Goal: Task Accomplishment & Management: Complete application form

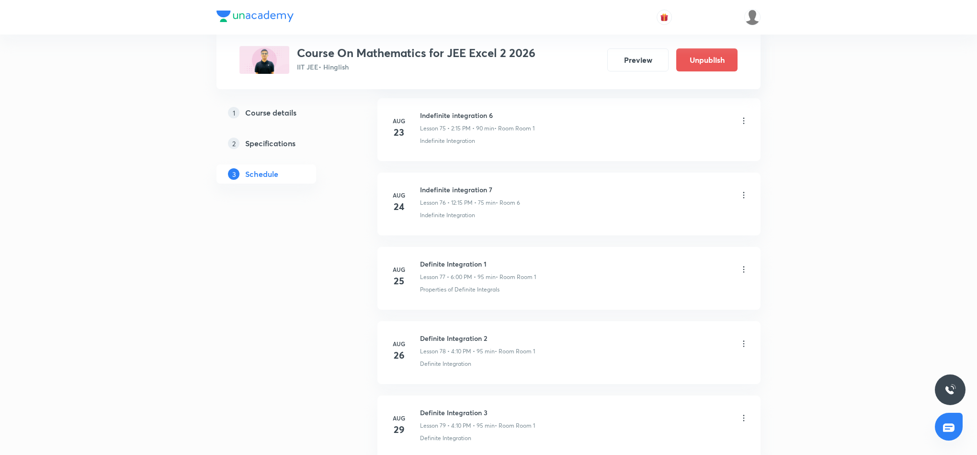
scroll to position [6315, 0]
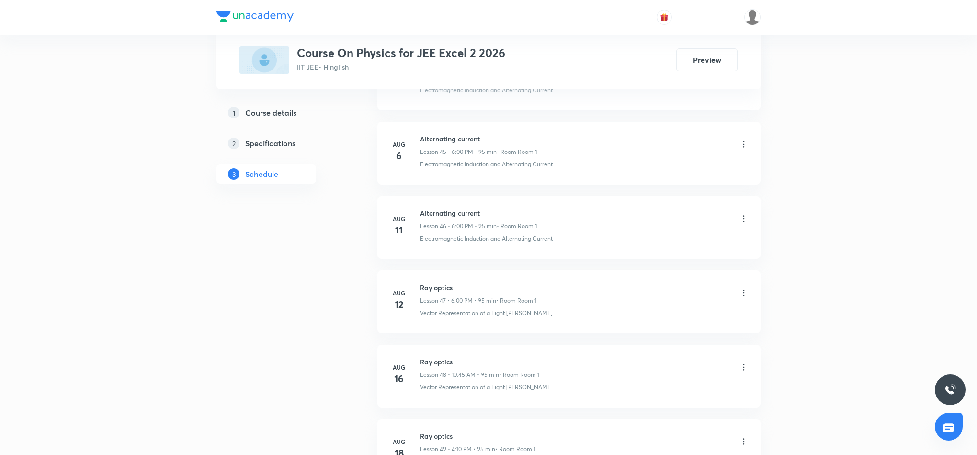
scroll to position [4350, 0]
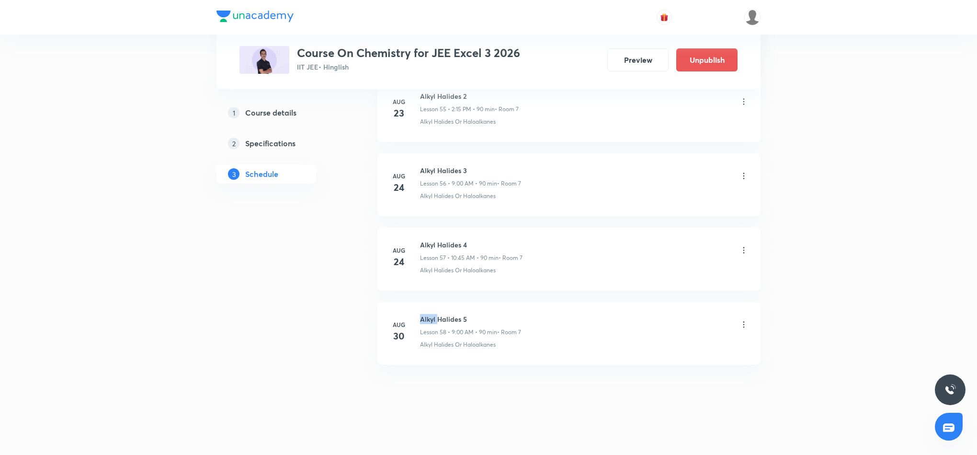
drag, startPoint x: 419, startPoint y: 316, endPoint x: 443, endPoint y: 315, distance: 24.0
click at [439, 315] on div "Aug 30 Alkyl Halides 5 Lesson 58 • 9:00 AM • 90 min • Room 7 Alkyl Halides Or H…" at bounding box center [568, 331] width 359 height 35
click at [454, 315] on h6 "Alkyl Halides 5" at bounding box center [470, 319] width 101 height 10
drag, startPoint x: 419, startPoint y: 318, endPoint x: 473, endPoint y: 318, distance: 54.6
click at [473, 318] on div "Aug 30 Alkyl Halides 5 Lesson 58 • 9:00 AM • 90 min • Room 7 Alkyl Halides Or H…" at bounding box center [568, 331] width 359 height 35
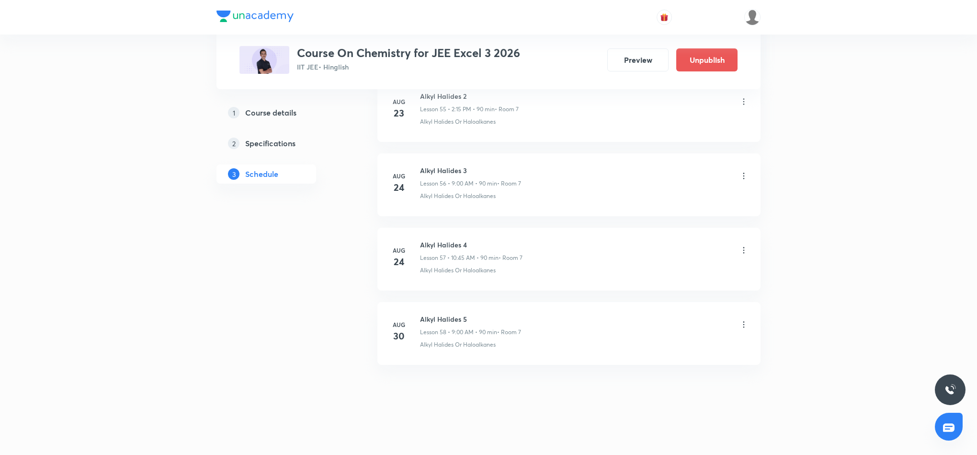
drag, startPoint x: 418, startPoint y: 318, endPoint x: 430, endPoint y: 312, distance: 12.6
click at [430, 312] on li "Aug 30 Alkyl Halides 5 Lesson 58 • 9:00 AM • 90 min • Room 7 Alkyl Halides Or H…" at bounding box center [568, 333] width 383 height 63
drag, startPoint x: 420, startPoint y: 315, endPoint x: 479, endPoint y: 311, distance: 58.6
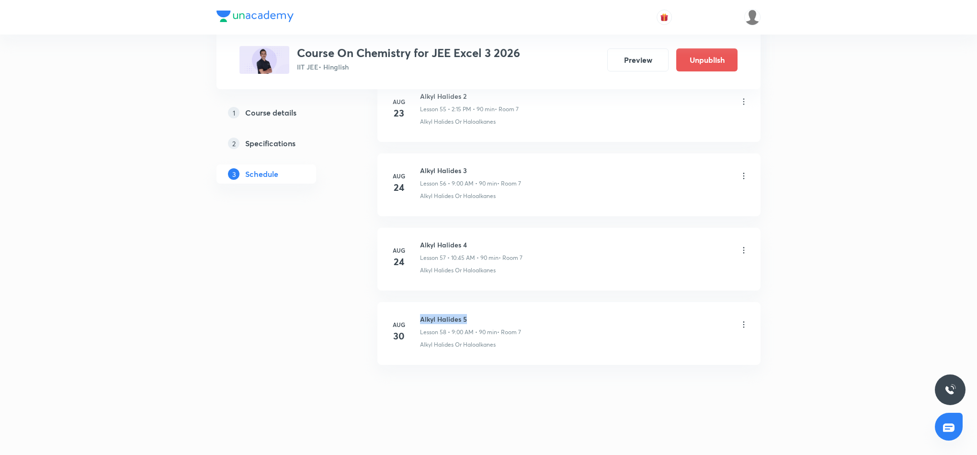
click at [479, 311] on li "Aug 30 Alkyl Halides 5 Lesson 58 • 9:00 AM • 90 min • Room 7 Alkyl Halides Or H…" at bounding box center [568, 333] width 383 height 63
copy h6 "Alkyl Halides 5"
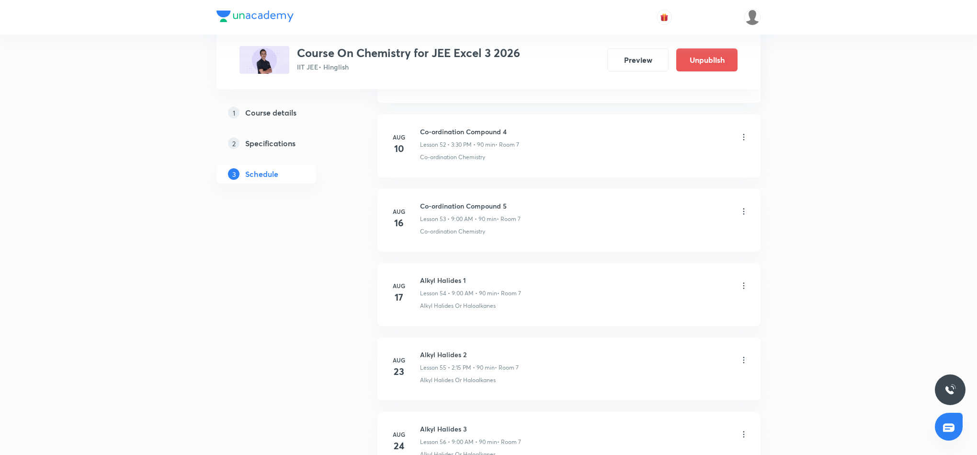
scroll to position [0, 0]
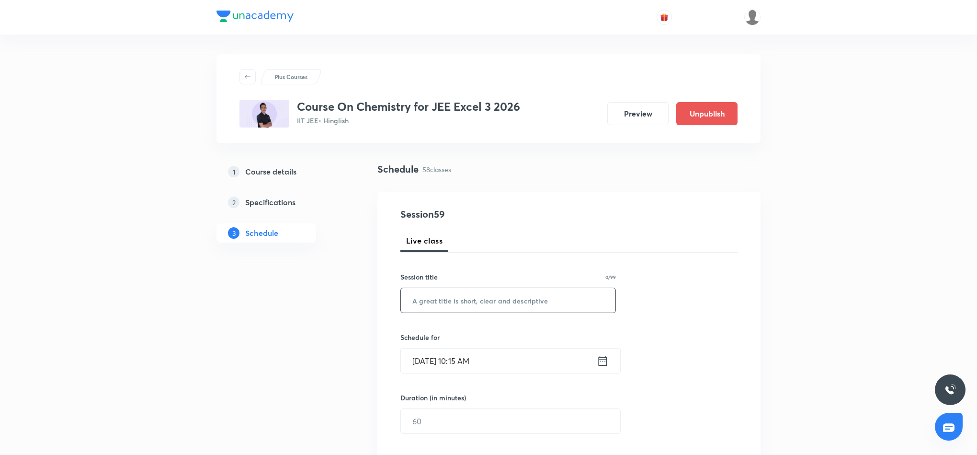
click at [499, 301] on input "text" at bounding box center [508, 300] width 215 height 24
paste input "Alkyl Halides 5"
type input "Alkyl Halides 6"
click at [601, 362] on icon at bounding box center [603, 360] width 12 height 13
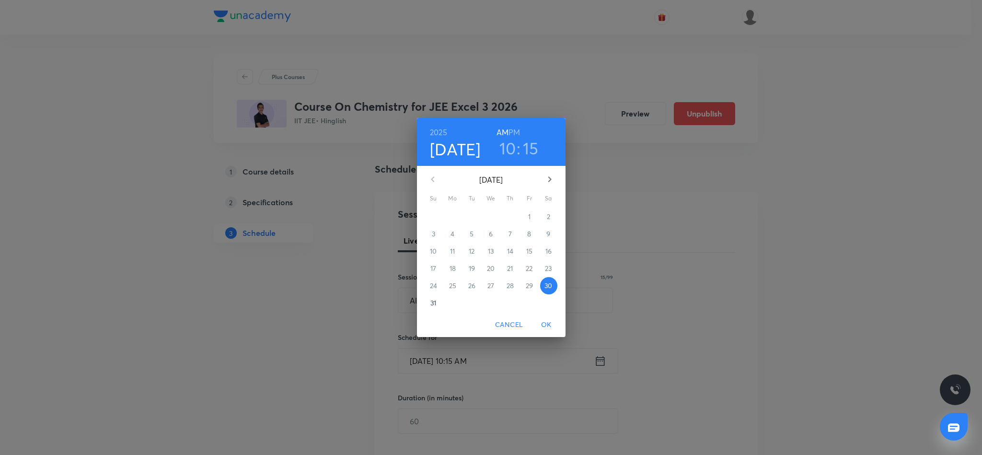
click at [511, 147] on h3 "10" at bounding box center [507, 148] width 17 height 20
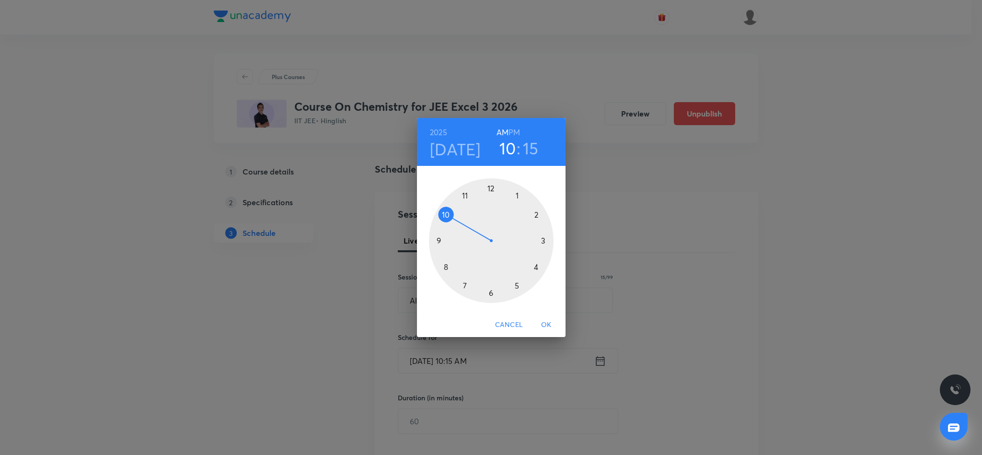
click at [447, 215] on div at bounding box center [491, 240] width 125 height 125
click at [438, 238] on div at bounding box center [491, 240] width 125 height 125
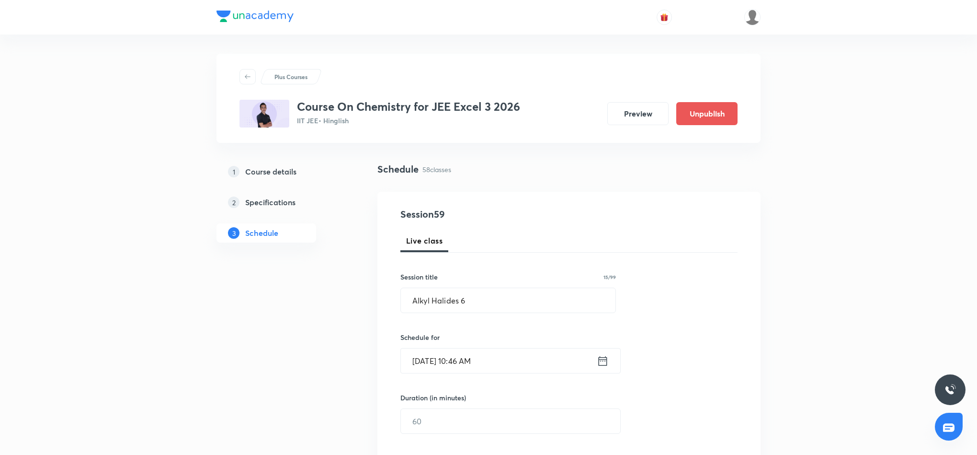
click at [604, 363] on icon at bounding box center [603, 360] width 12 height 13
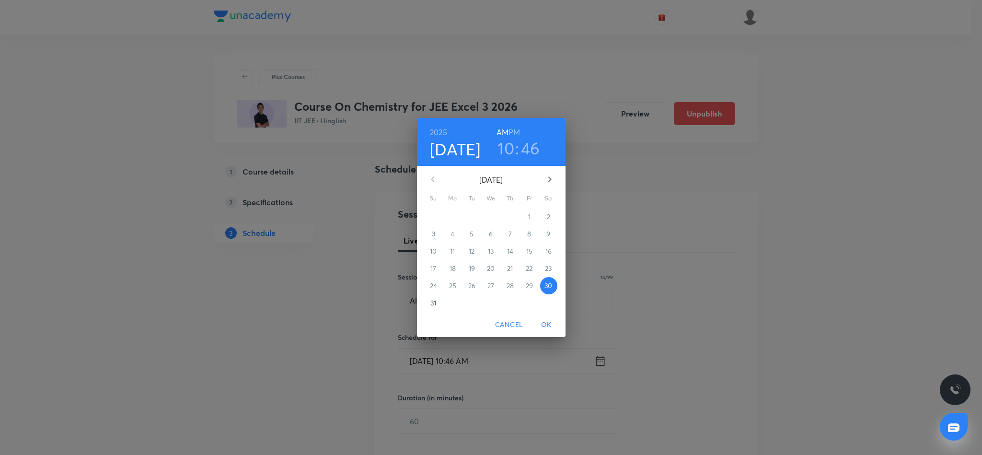
click at [531, 147] on h3 "46" at bounding box center [530, 148] width 19 height 20
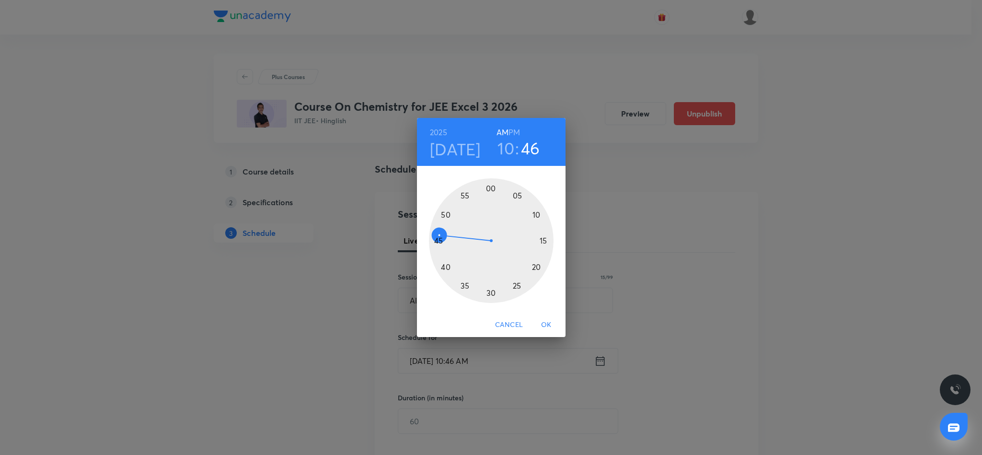
click at [436, 239] on div at bounding box center [491, 240] width 125 height 125
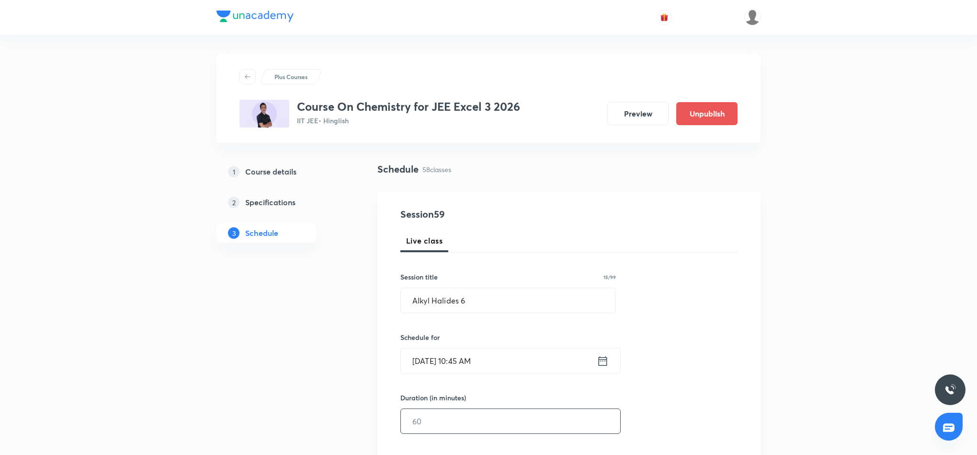
click at [514, 424] on input "text" at bounding box center [510, 421] width 219 height 24
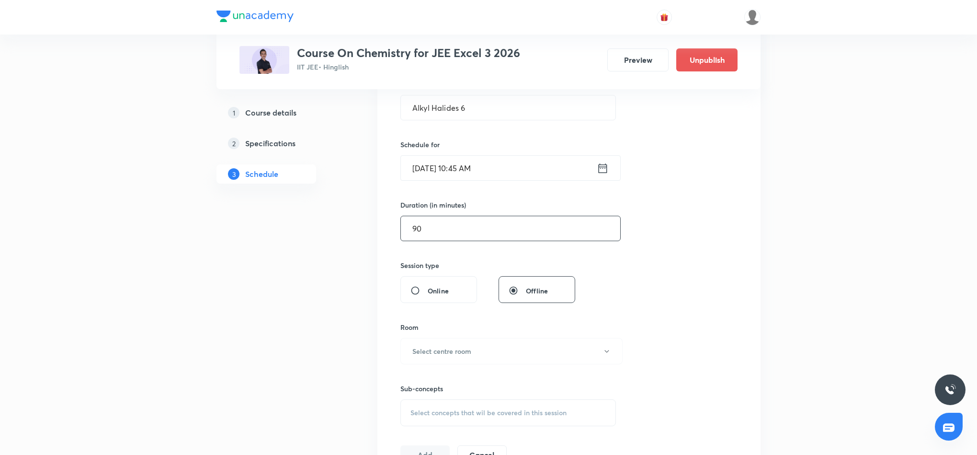
scroll to position [216, 0]
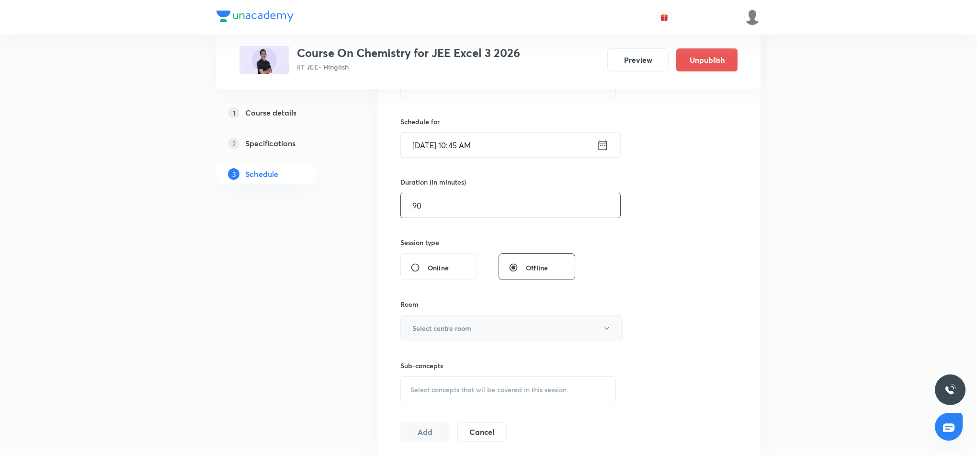
type input "90"
click at [522, 332] on button "Select centre room" at bounding box center [511, 328] width 222 height 26
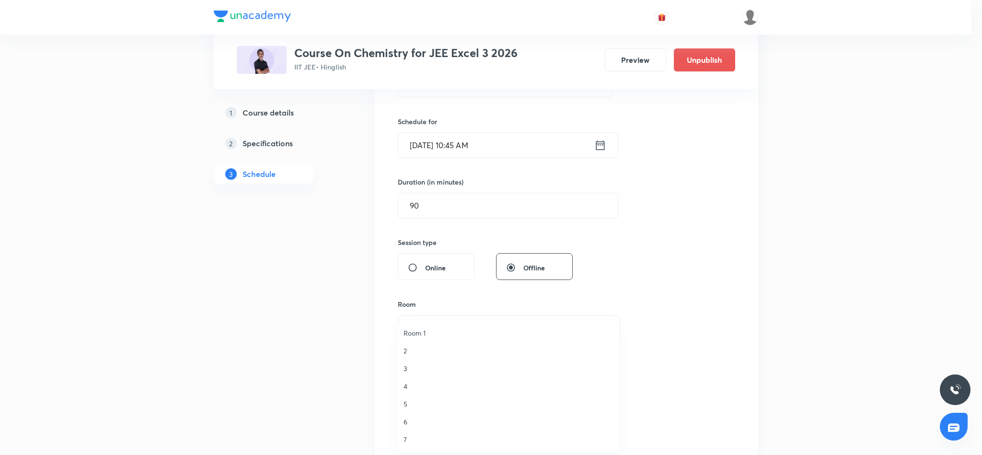
click at [407, 437] on span "7" at bounding box center [508, 439] width 210 height 10
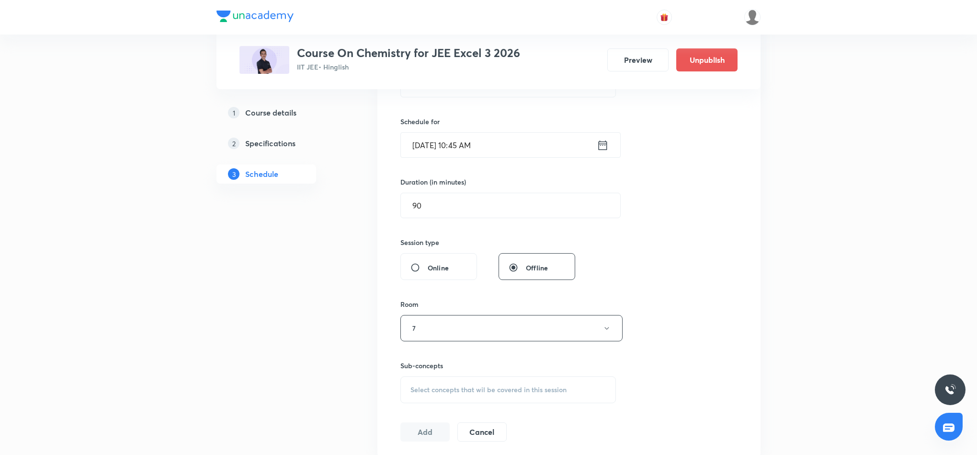
click at [458, 391] on span "Select concepts that wil be covered in this session" at bounding box center [489, 390] width 156 height 8
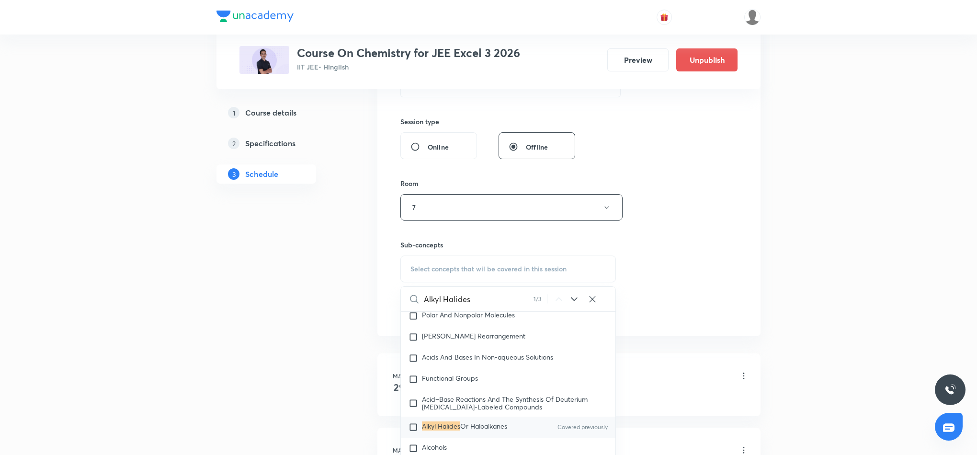
scroll to position [503, 0]
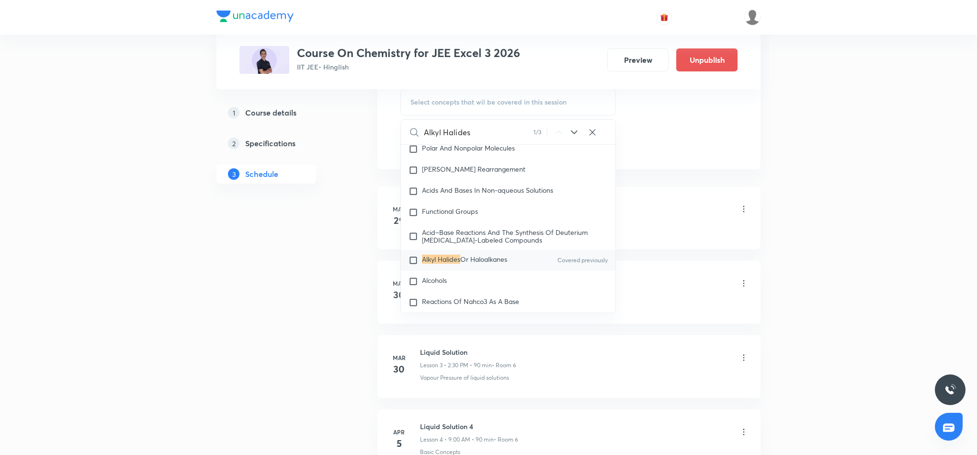
type input "Alkyl Halides"
click at [496, 263] on span "Or Haloalkanes" at bounding box center [483, 258] width 47 height 9
checkbox input "true"
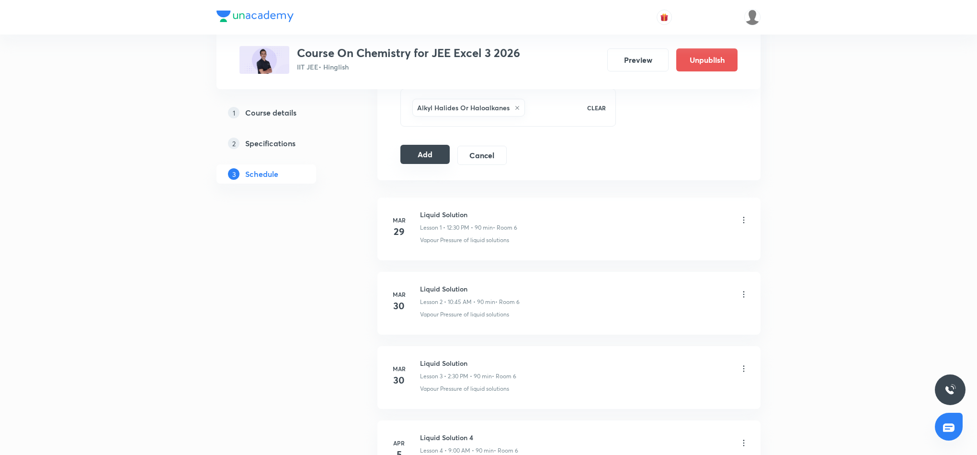
click at [420, 157] on button "Add" at bounding box center [424, 154] width 49 height 19
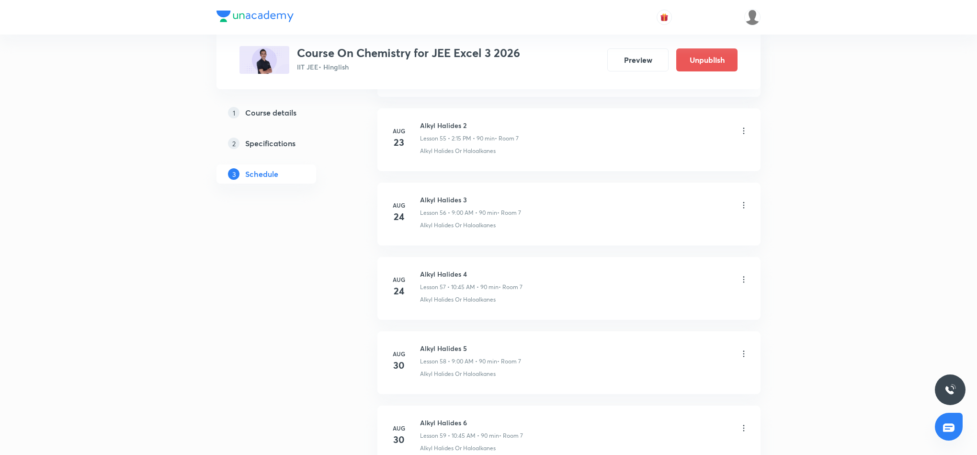
scroll to position [4281, 0]
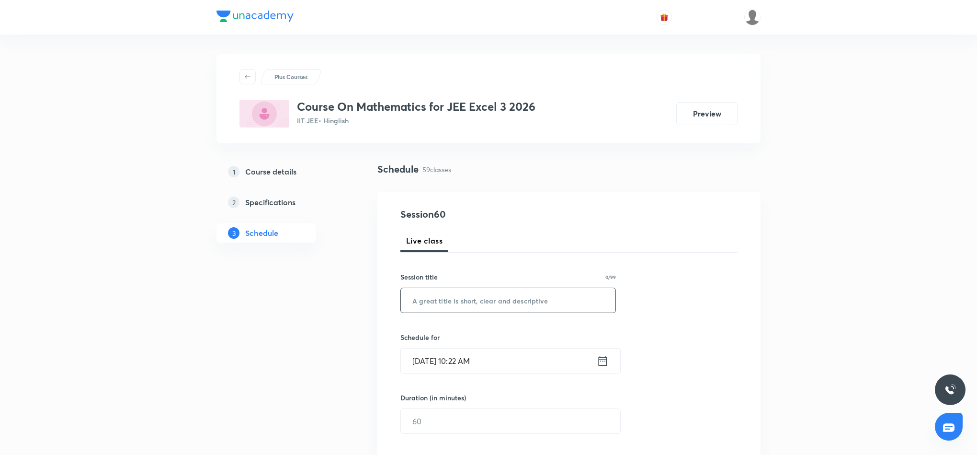
click at [542, 300] on input "text" at bounding box center [508, 300] width 215 height 24
paste input "Definite Integration"
type input "Definite Integration"
click at [601, 364] on icon at bounding box center [603, 360] width 12 height 13
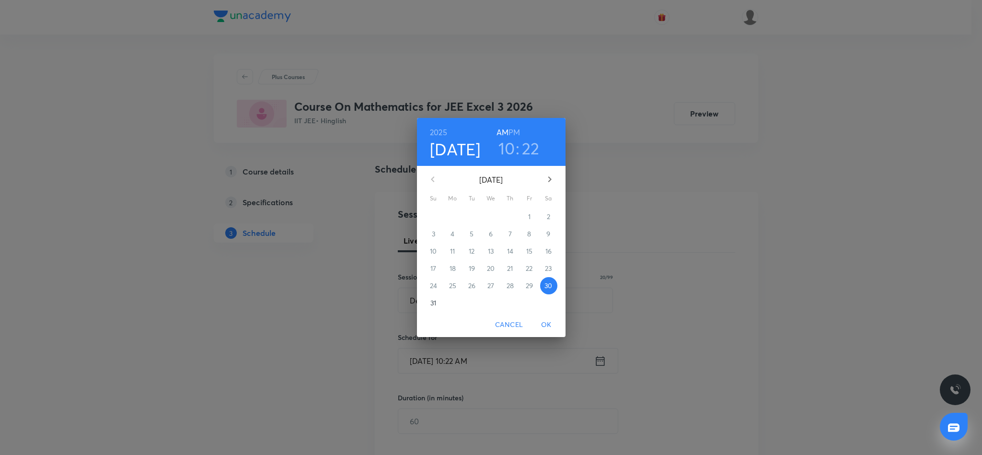
click at [513, 131] on h6 "PM" at bounding box center [513, 132] width 11 height 13
click at [506, 149] on h3 "10" at bounding box center [506, 148] width 17 height 20
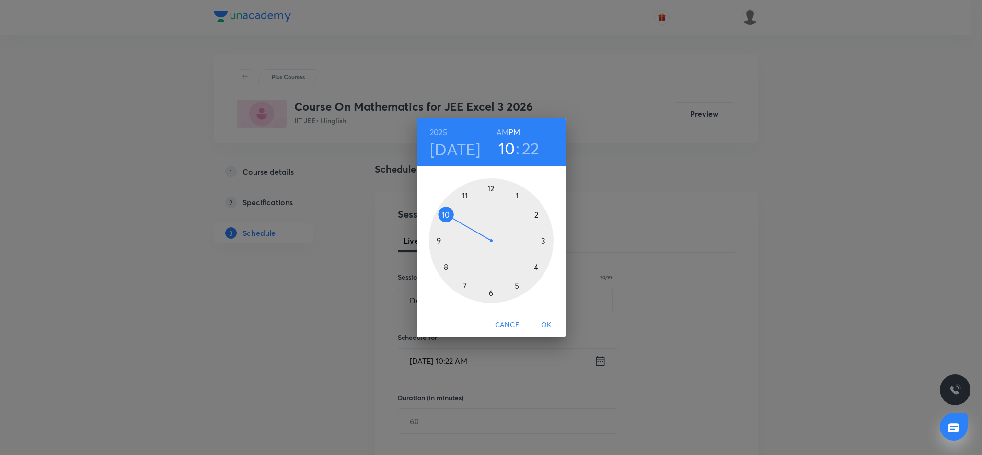
click at [490, 187] on div at bounding box center [491, 240] width 125 height 125
click at [438, 240] on div at bounding box center [491, 240] width 125 height 125
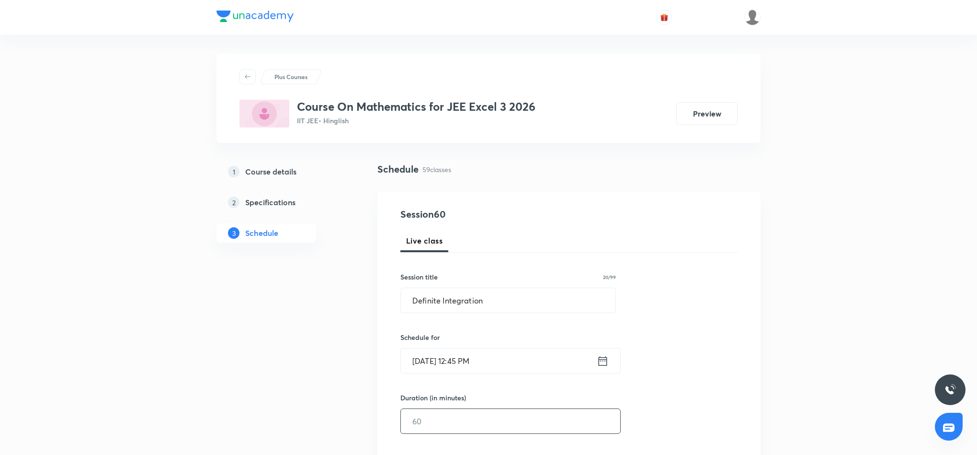
click at [522, 427] on input "text" at bounding box center [510, 421] width 219 height 24
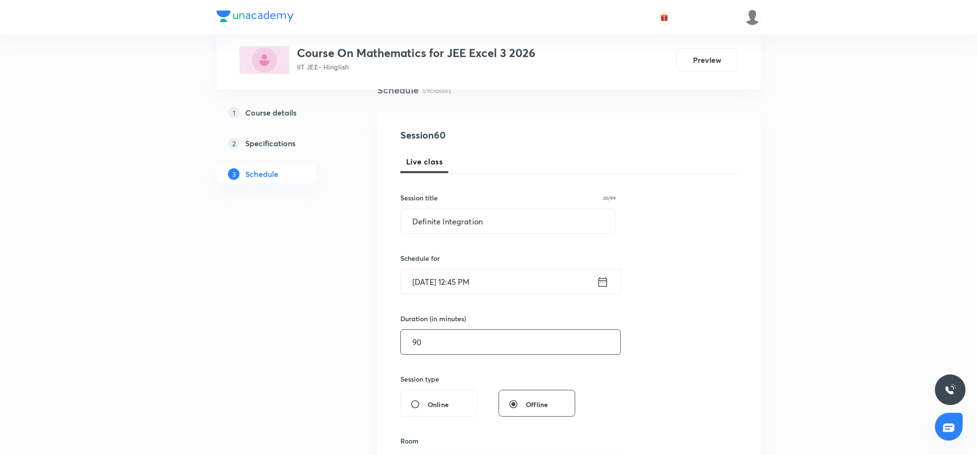
scroll to position [144, 0]
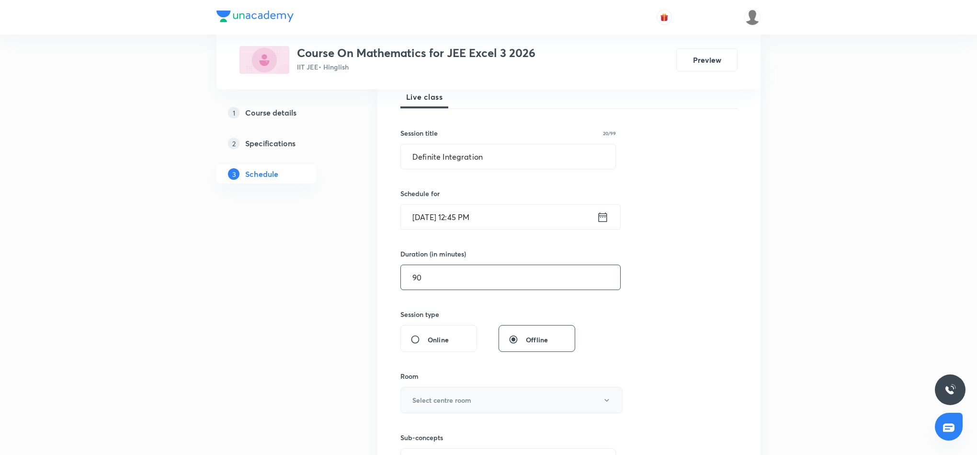
type input "90"
click at [558, 403] on button "Select centre room" at bounding box center [511, 400] width 222 height 26
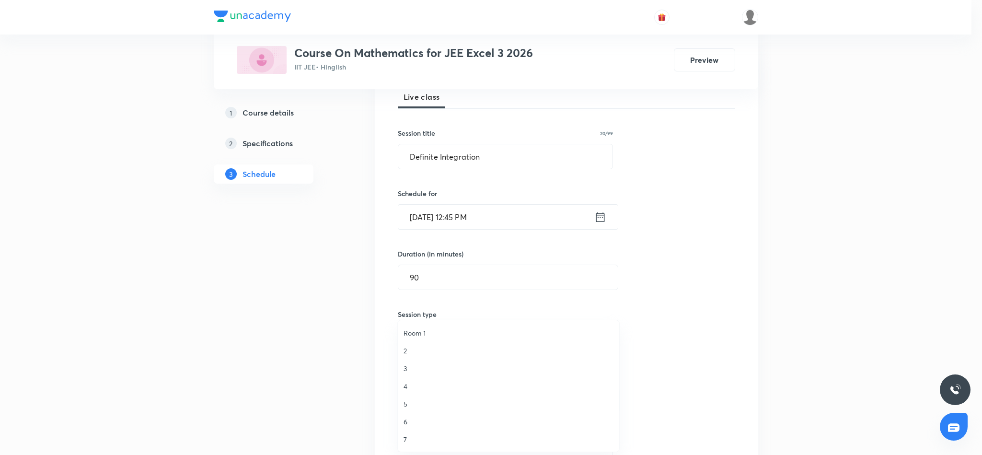
click at [408, 437] on span "7" at bounding box center [508, 439] width 210 height 10
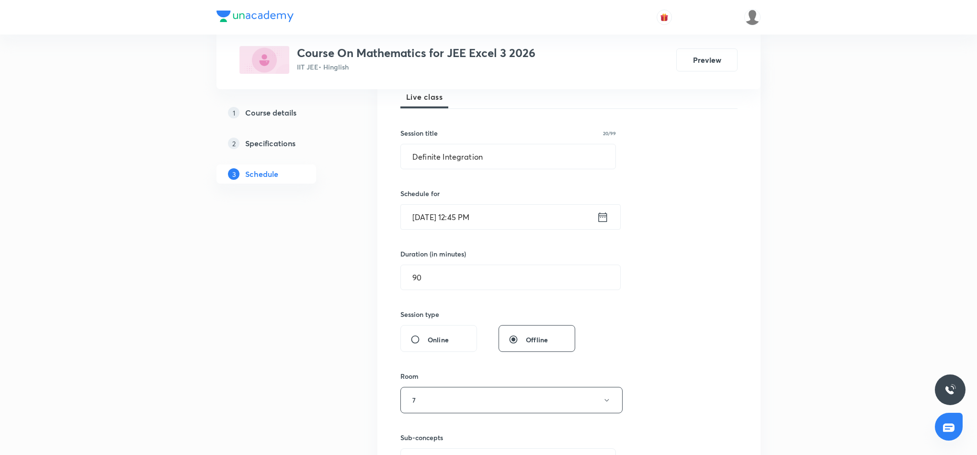
scroll to position [216, 0]
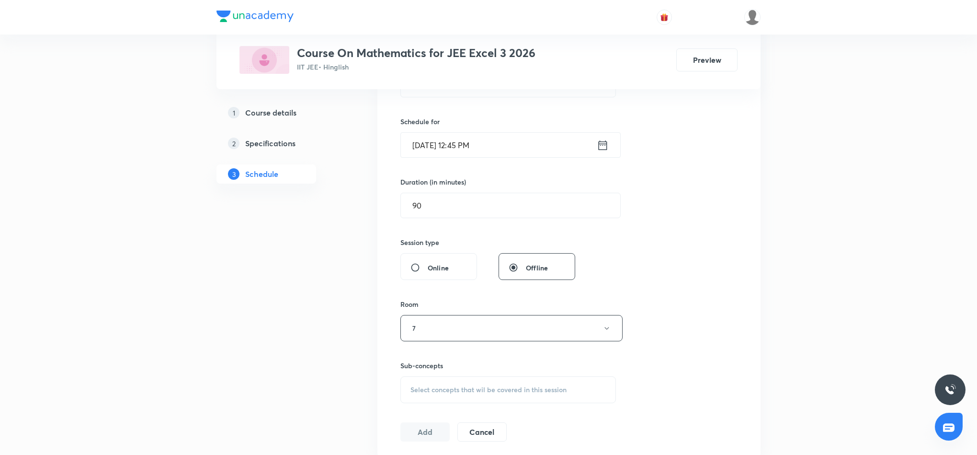
click at [492, 385] on div "Select concepts that wil be covered in this session" at bounding box center [508, 389] width 216 height 27
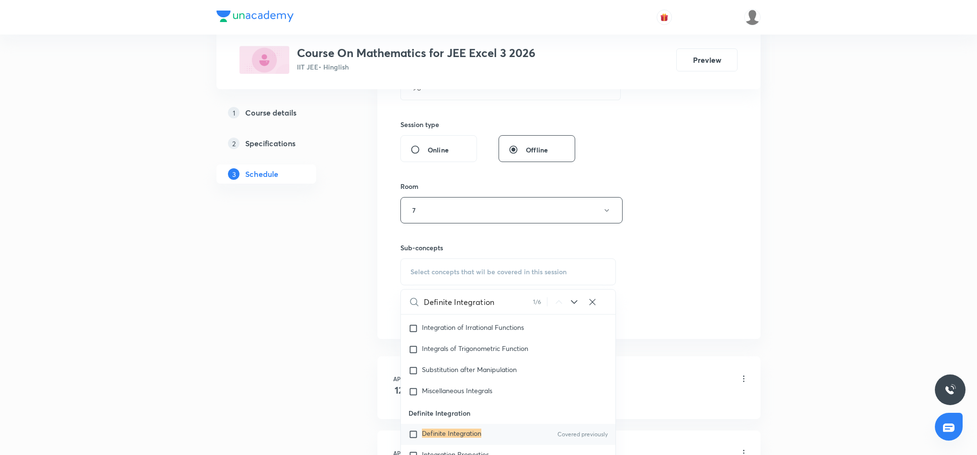
scroll to position [359, 0]
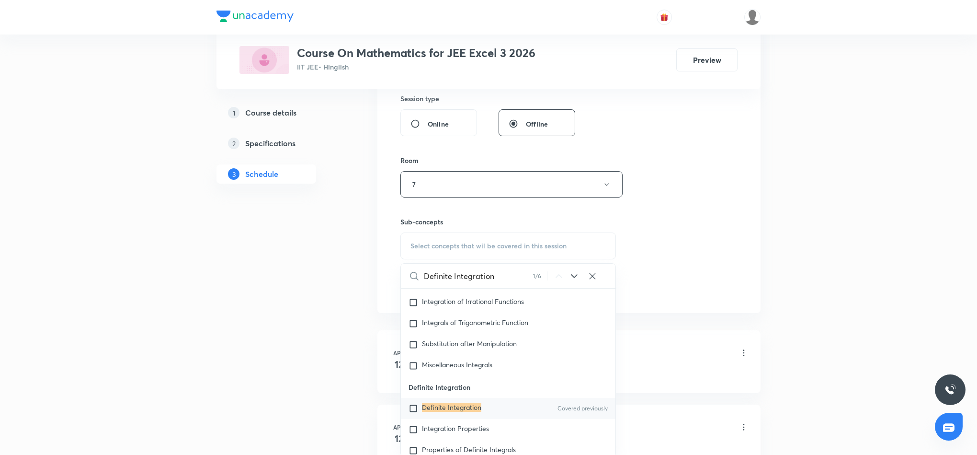
type input "Definite Integration"
click at [469, 412] on mark "Definite Integration" at bounding box center [451, 406] width 59 height 9
checkbox input "true"
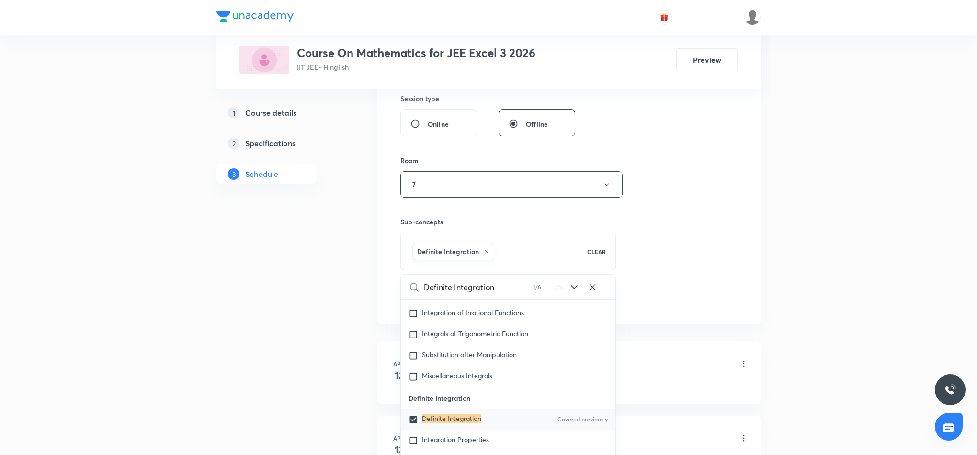
click at [693, 254] on div "Session 60 Live class Session title 20/99 Definite Integration ​ Schedule for A…" at bounding box center [568, 78] width 337 height 461
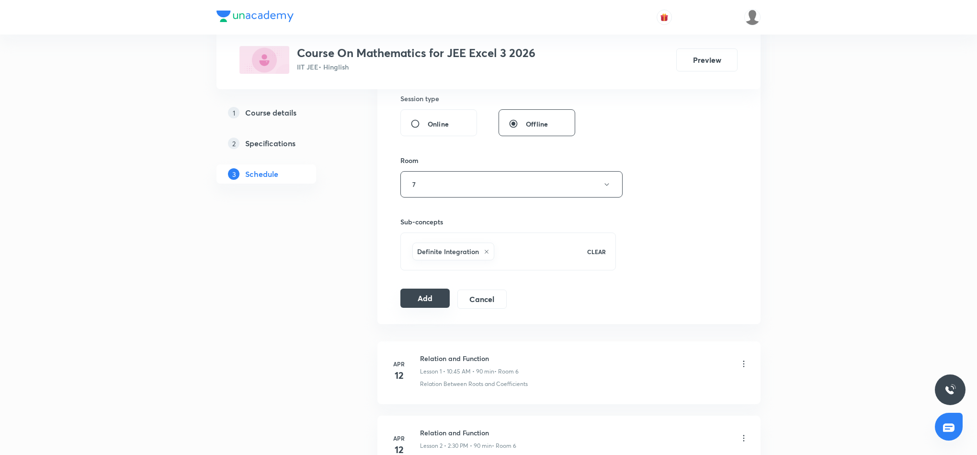
click at [440, 305] on button "Add" at bounding box center [424, 297] width 49 height 19
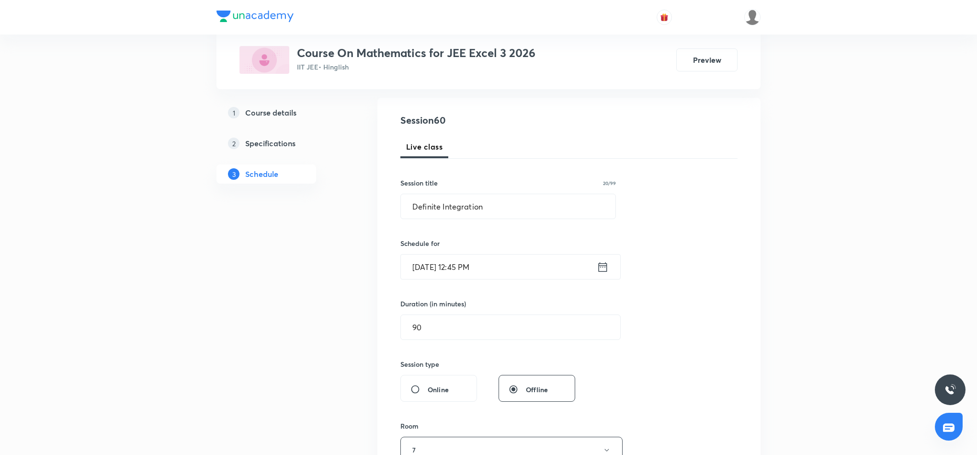
scroll to position [0, 0]
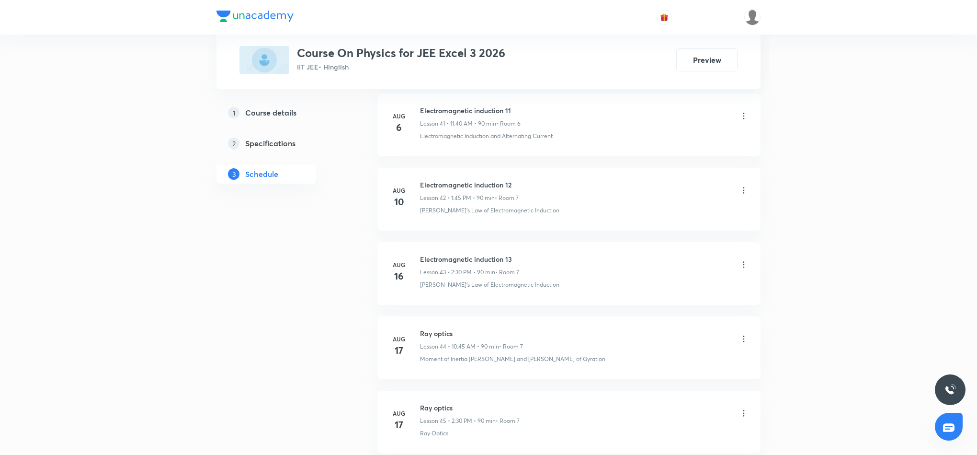
scroll to position [3827, 0]
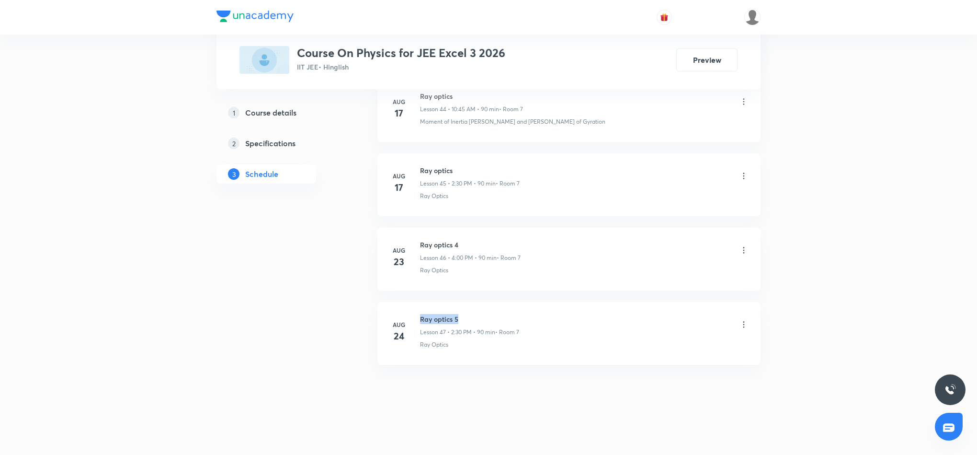
drag, startPoint x: 419, startPoint y: 318, endPoint x: 466, endPoint y: 320, distance: 47.0
click at [466, 320] on div "[DATE] Ray optics 5 Lesson 47 • 2:30 PM • 90 min • Room 7 Ray Optics" at bounding box center [568, 331] width 359 height 35
copy h6 "Ray optics 5"
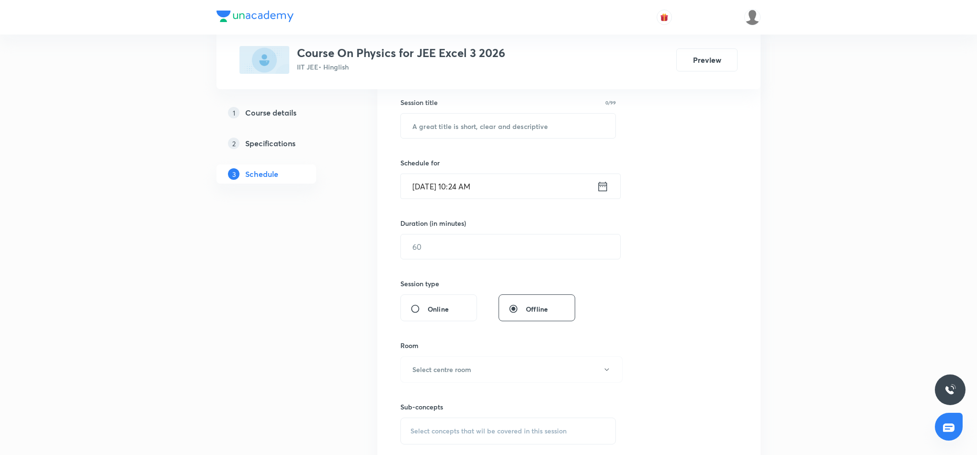
scroll to position [0, 0]
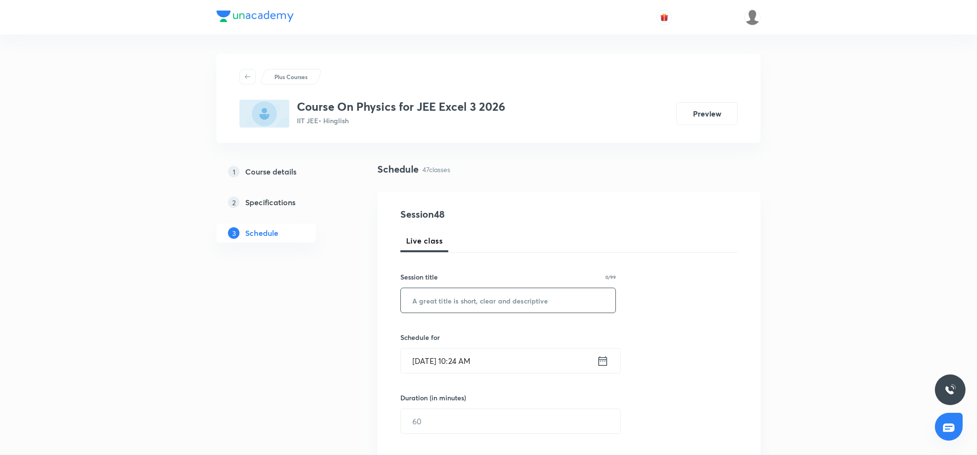
click at [514, 297] on input "text" at bounding box center [508, 300] width 215 height 24
paste input "Ray optics 5"
type input "Ray optics 6"
click at [603, 368] on div "[DATE] 10:24 AM ​" at bounding box center [510, 360] width 220 height 25
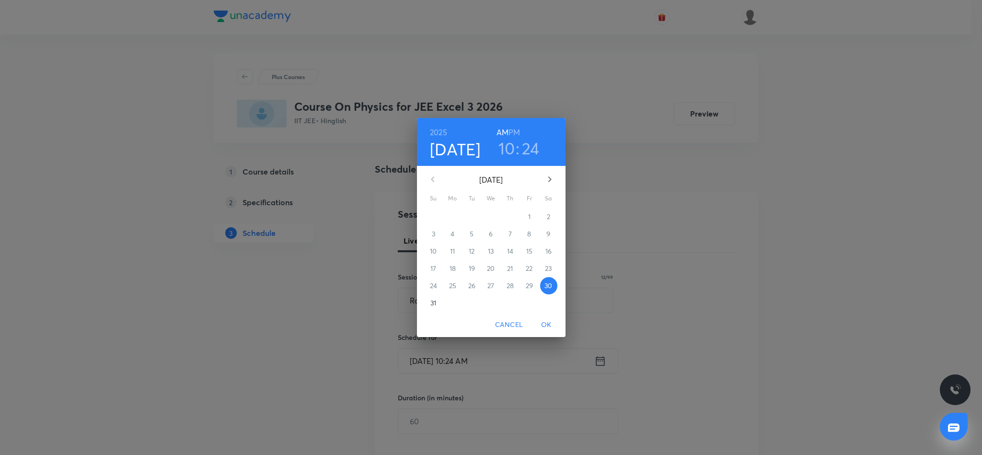
click at [516, 133] on h6 "PM" at bounding box center [513, 132] width 11 height 13
click at [506, 149] on h3 "10" at bounding box center [506, 148] width 17 height 20
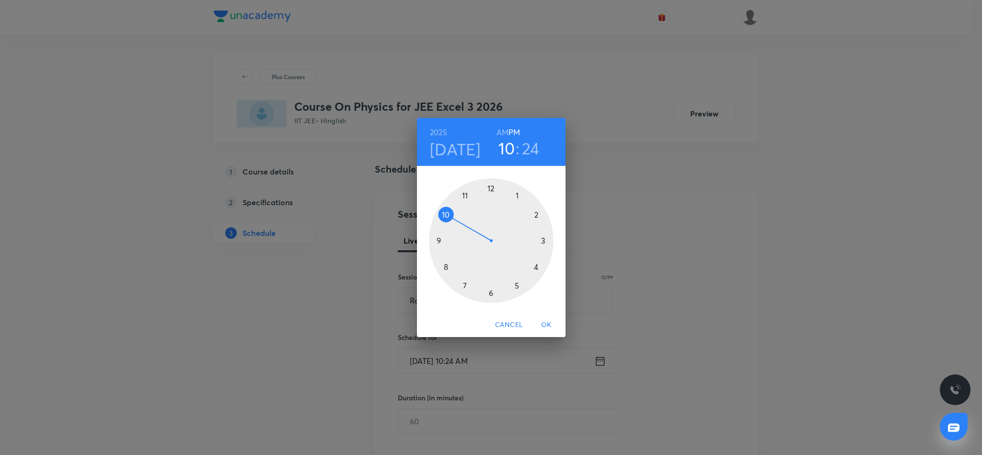
drag, startPoint x: 535, startPoint y: 214, endPoint x: 539, endPoint y: 210, distance: 5.8
click at [537, 213] on div at bounding box center [491, 240] width 125 height 125
click at [490, 295] on div at bounding box center [491, 240] width 125 height 125
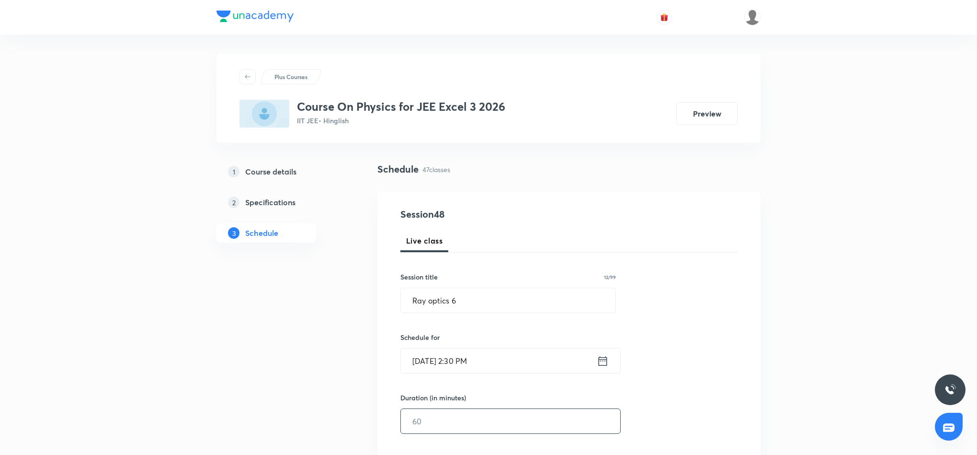
click at [509, 426] on input "text" at bounding box center [510, 421] width 219 height 24
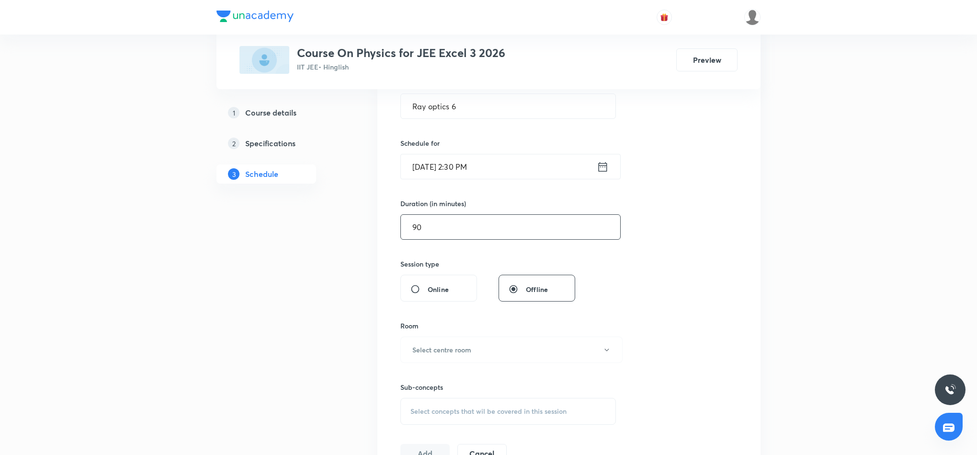
scroll to position [216, 0]
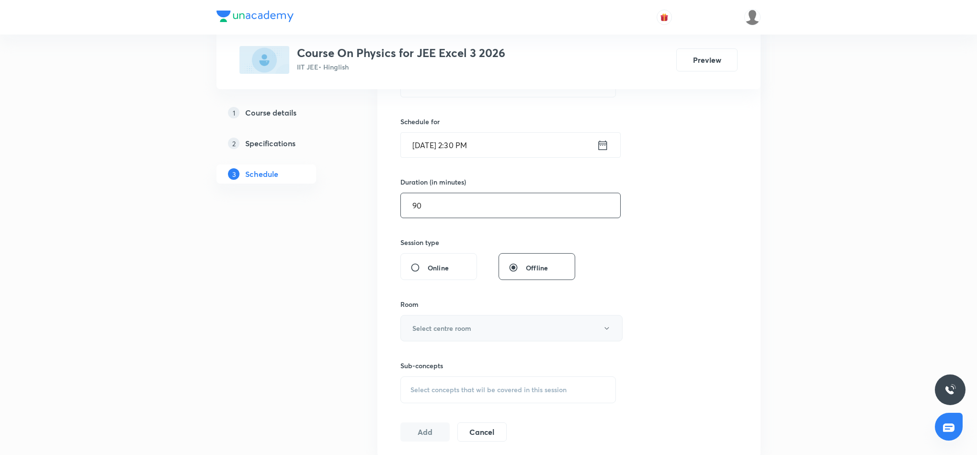
type input "90"
click at [542, 332] on button "Select centre room" at bounding box center [511, 328] width 222 height 26
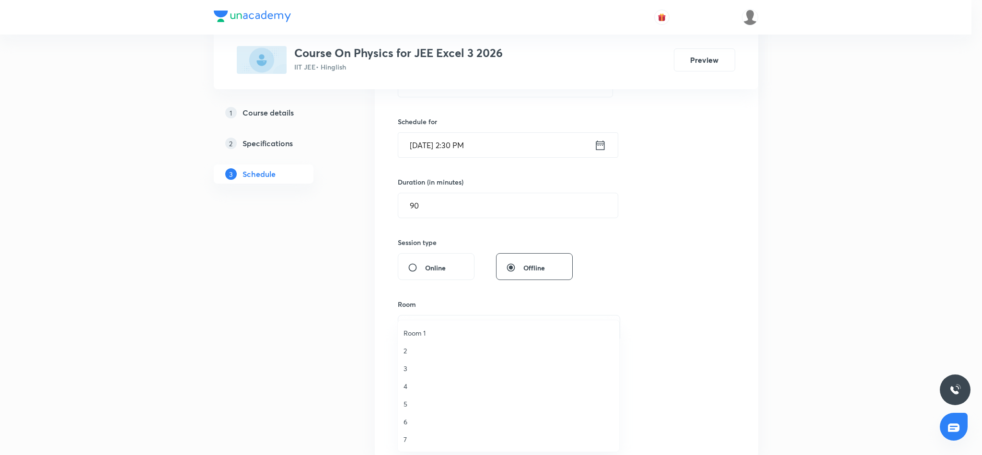
click at [401, 440] on li "7" at bounding box center [508, 439] width 221 height 18
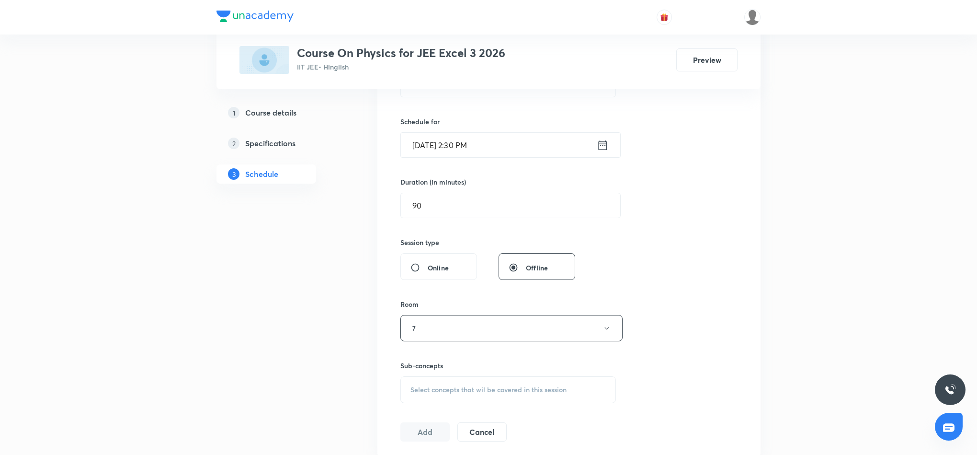
click at [505, 390] on span "Select concepts that wil be covered in this session" at bounding box center [489, 390] width 156 height 8
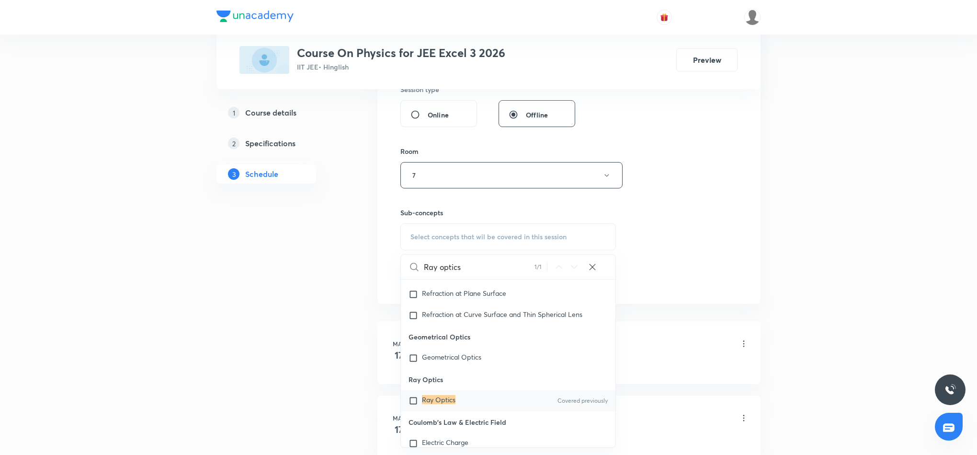
scroll to position [431, 0]
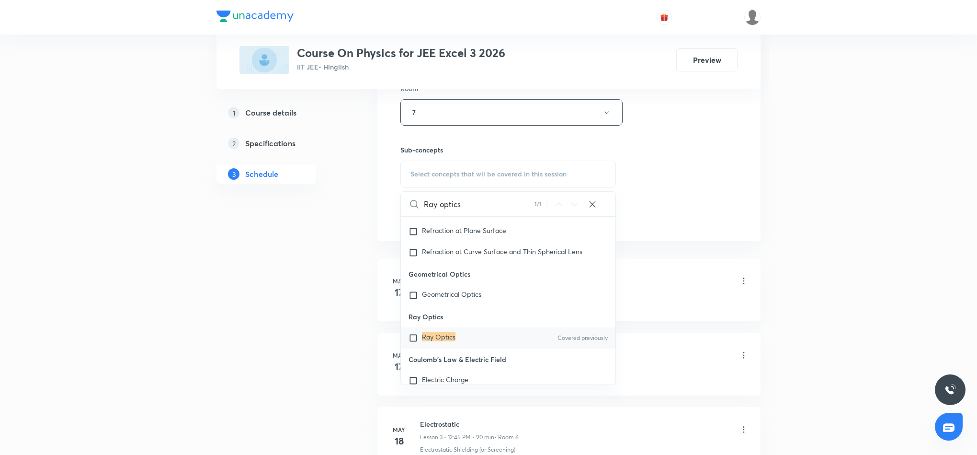
type input "Ray optics"
click at [438, 339] on mark "Ray Optics" at bounding box center [439, 336] width 34 height 9
checkbox input "true"
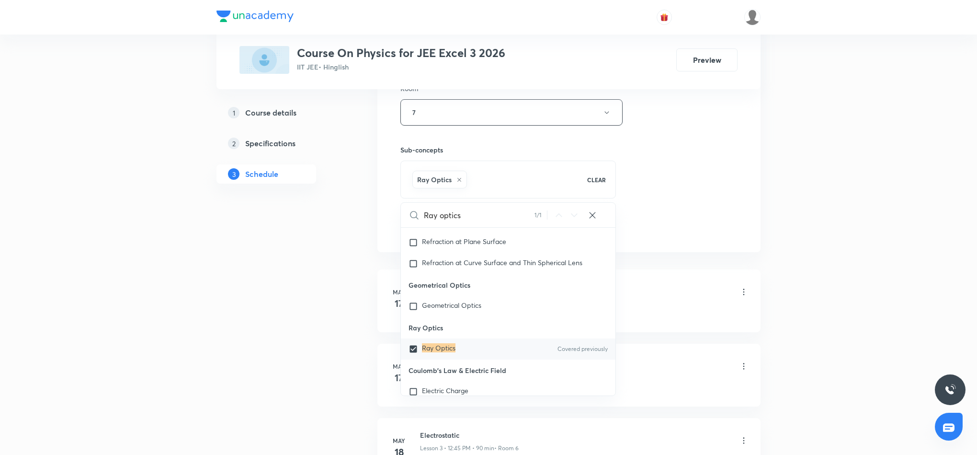
click at [686, 190] on div "Session 48 Live class Session title 12/99 Ray optics 6 ​ Schedule for Aug 30, 2…" at bounding box center [568, 6] width 337 height 461
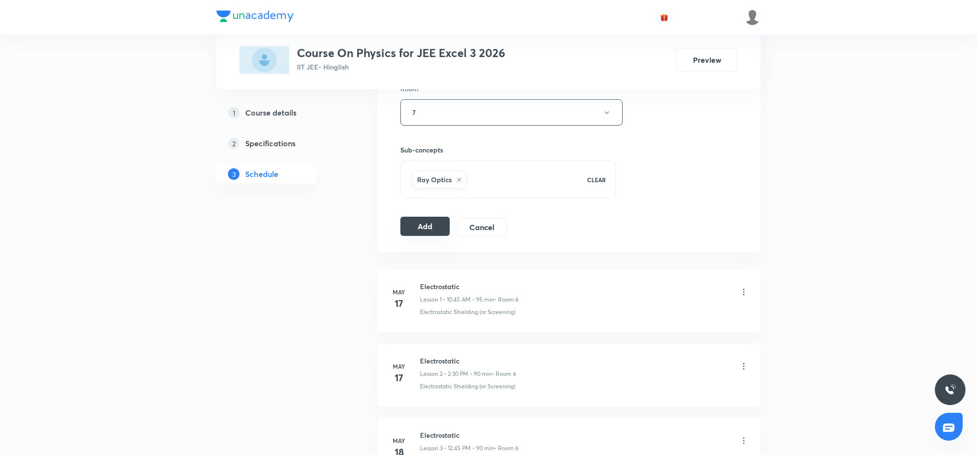
click at [414, 230] on button "Add" at bounding box center [424, 226] width 49 height 19
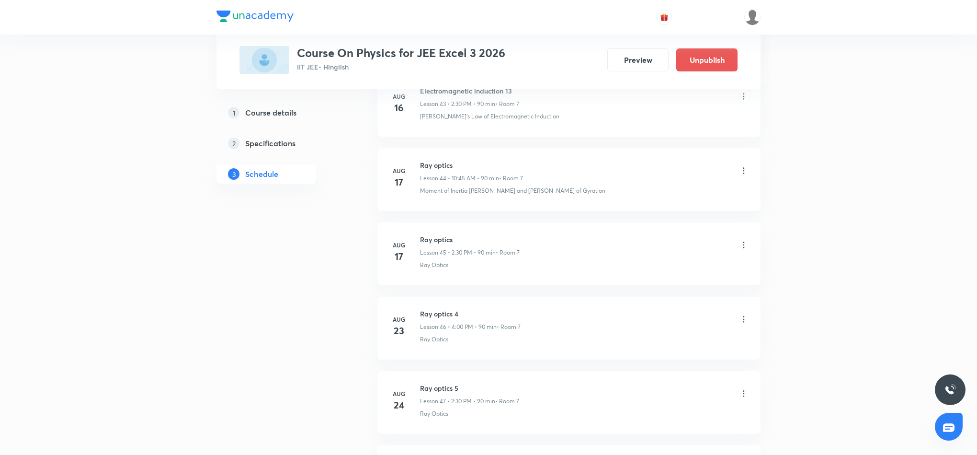
scroll to position [3459, 0]
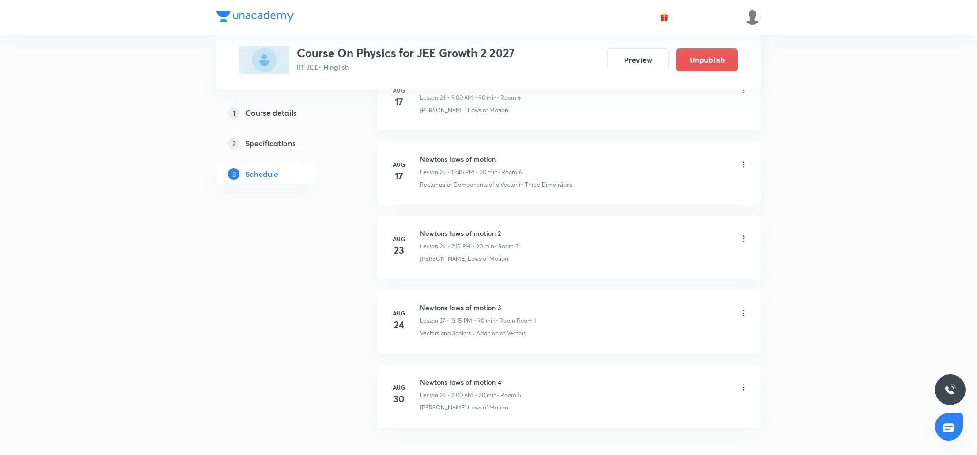
scroll to position [2407, 0]
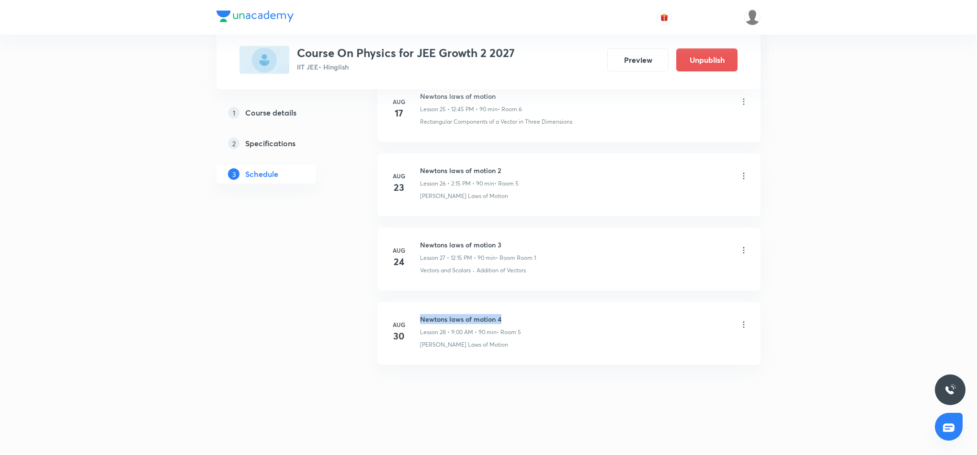
drag, startPoint x: 421, startPoint y: 316, endPoint x: 515, endPoint y: 314, distance: 93.4
click at [515, 314] on h6 "Newtons laws of motion 4" at bounding box center [470, 319] width 101 height 10
copy h6 "Newtons laws of motion 4"
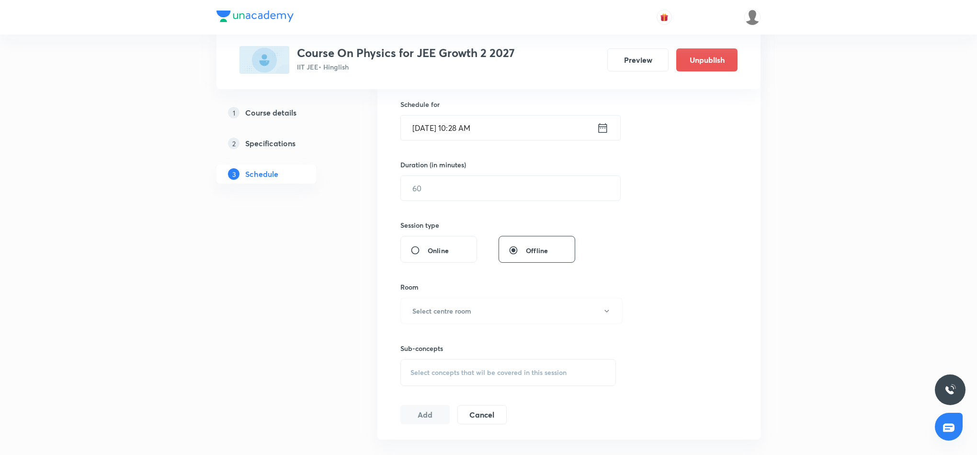
scroll to position [0, 0]
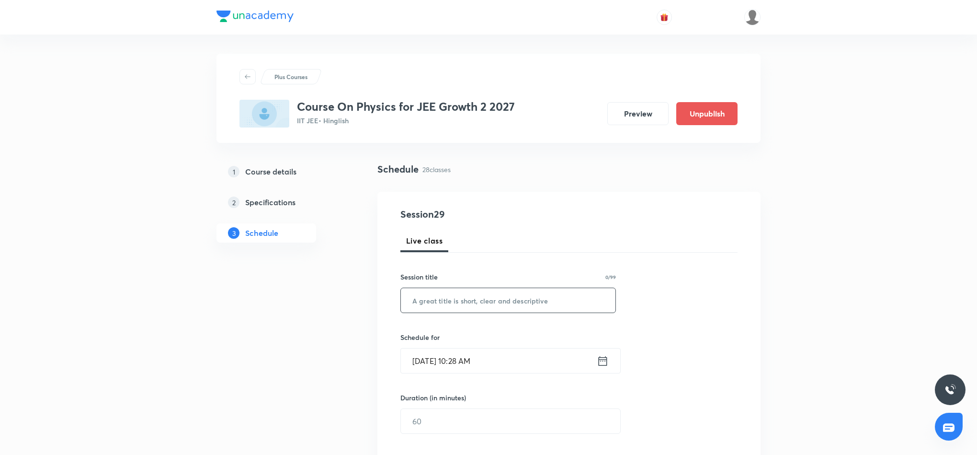
click at [496, 301] on input "text" at bounding box center [508, 300] width 215 height 24
paste input "Newtons laws of motion 4"
type input "Newtons laws of motion 5"
click at [601, 362] on icon at bounding box center [603, 360] width 12 height 13
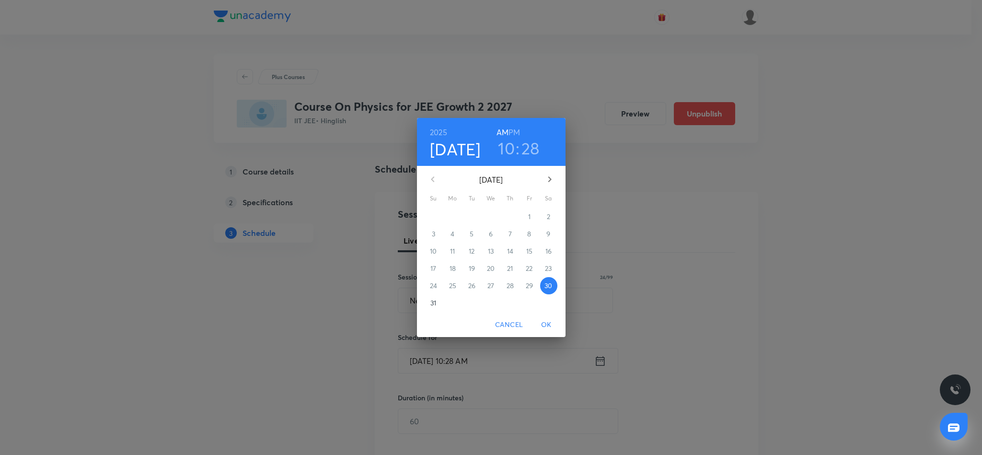
click at [505, 150] on h3 "10" at bounding box center [506, 148] width 17 height 20
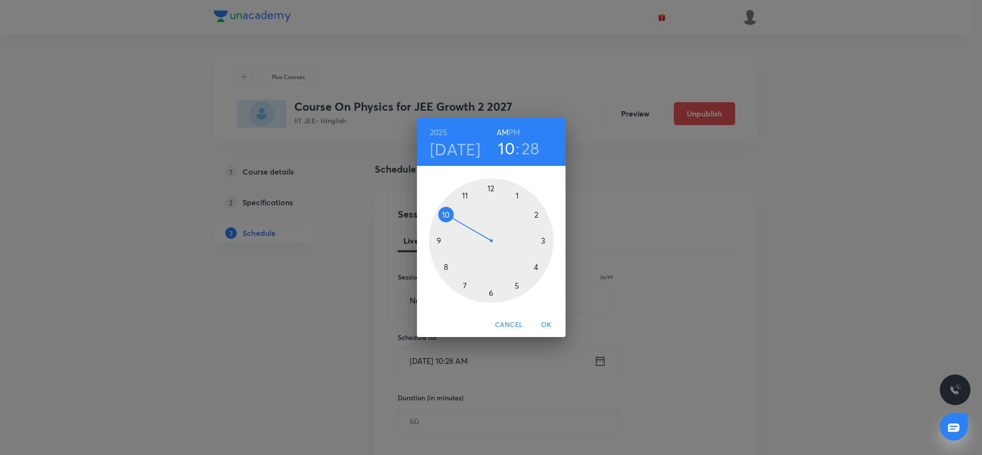
click at [445, 213] on div at bounding box center [491, 240] width 125 height 125
click at [437, 240] on div at bounding box center [491, 240] width 125 height 125
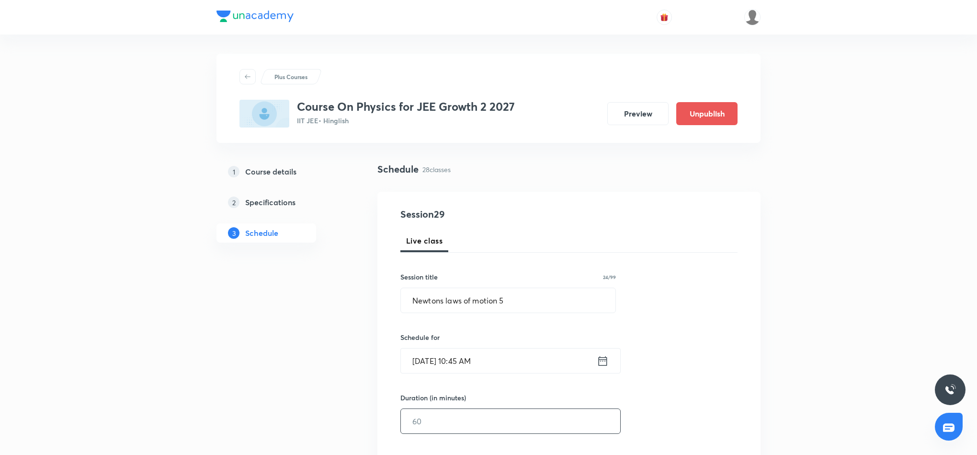
click at [525, 421] on input "text" at bounding box center [510, 421] width 219 height 24
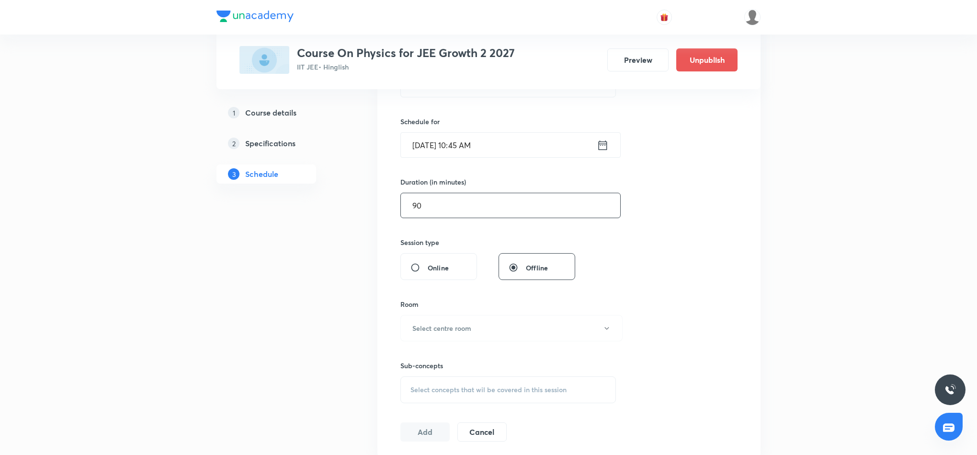
scroll to position [287, 0]
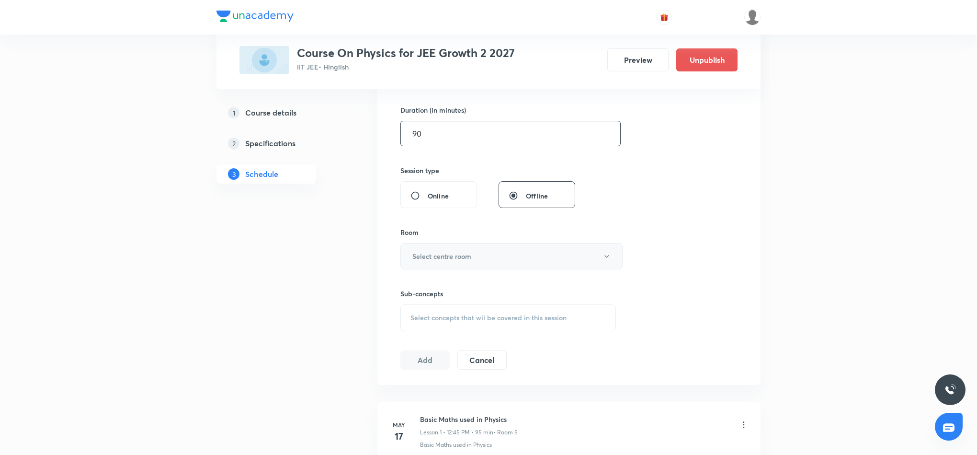
type input "90"
click at [547, 260] on button "Select centre room" at bounding box center [511, 256] width 222 height 26
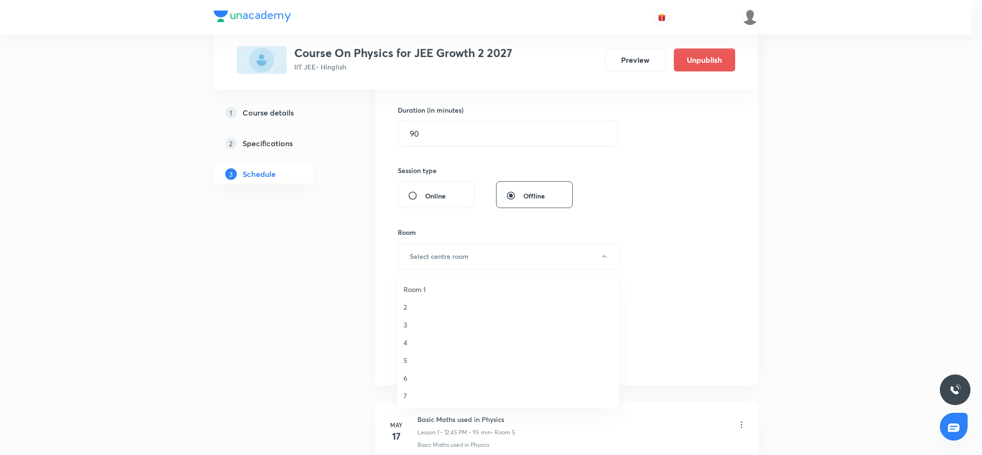
click at [408, 357] on span "5" at bounding box center [508, 360] width 210 height 10
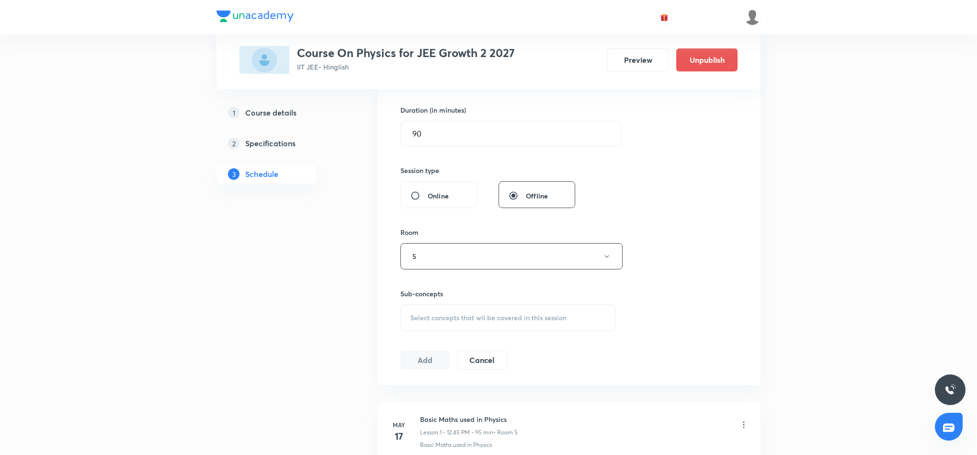
click at [465, 309] on div "Select concepts that wil be covered in this session" at bounding box center [508, 317] width 216 height 27
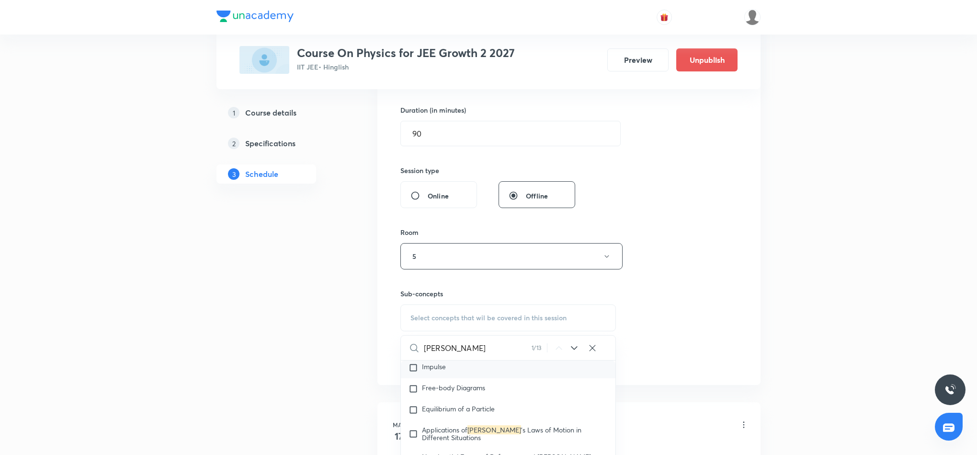
scroll to position [1673, 0]
type input "Newton"
click at [478, 414] on span "'s Laws of Motion" at bounding box center [464, 415] width 84 height 17
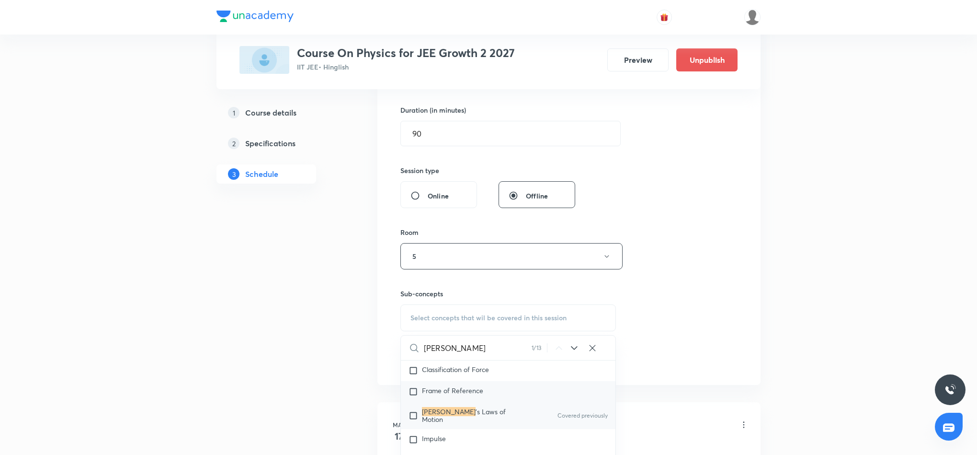
checkbox input "true"
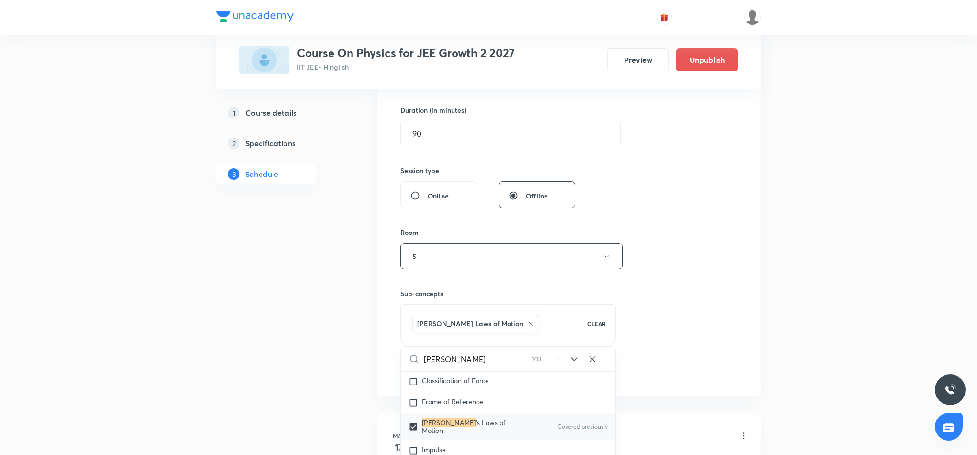
click at [663, 285] on div "Session 29 Live class Session title 24/99 Newtons laws of motion 5 ​ Schedule f…" at bounding box center [568, 150] width 337 height 461
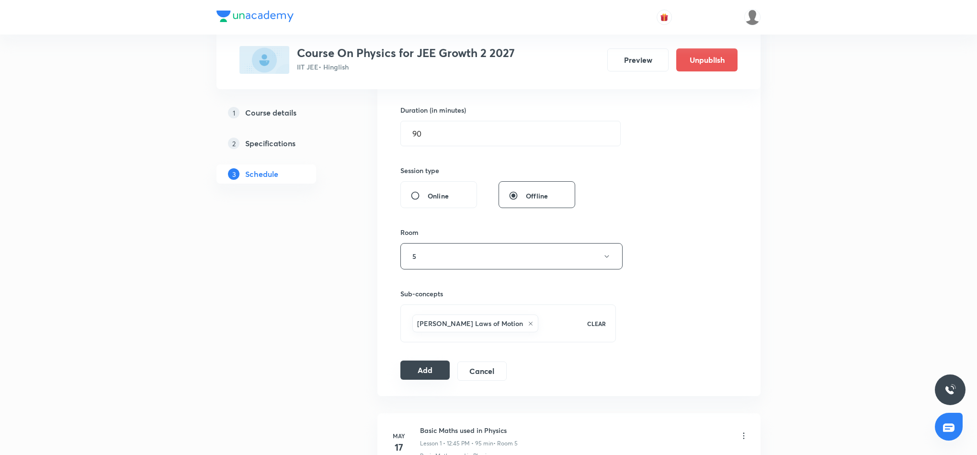
click at [424, 373] on button "Add" at bounding box center [424, 369] width 49 height 19
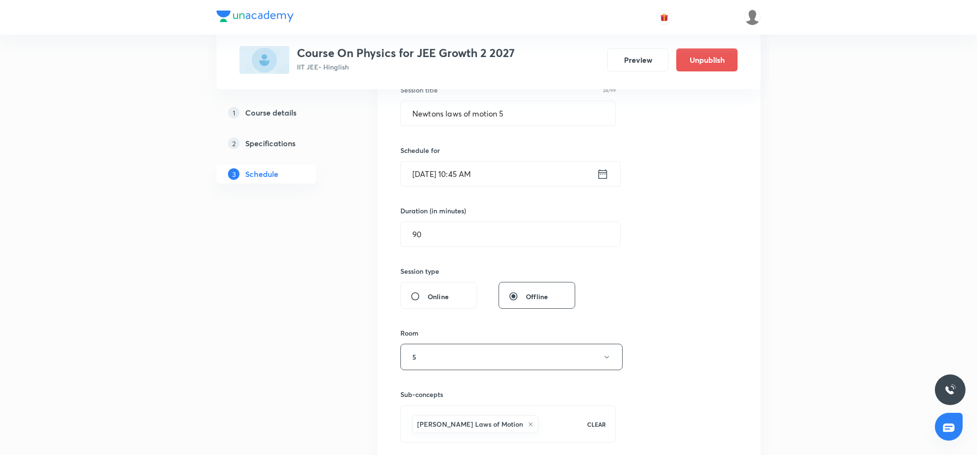
scroll to position [72, 0]
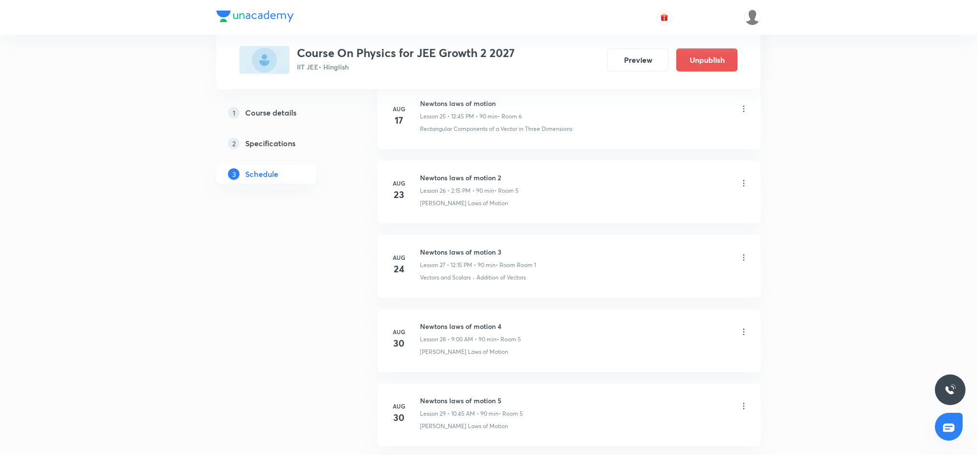
scroll to position [2040, 0]
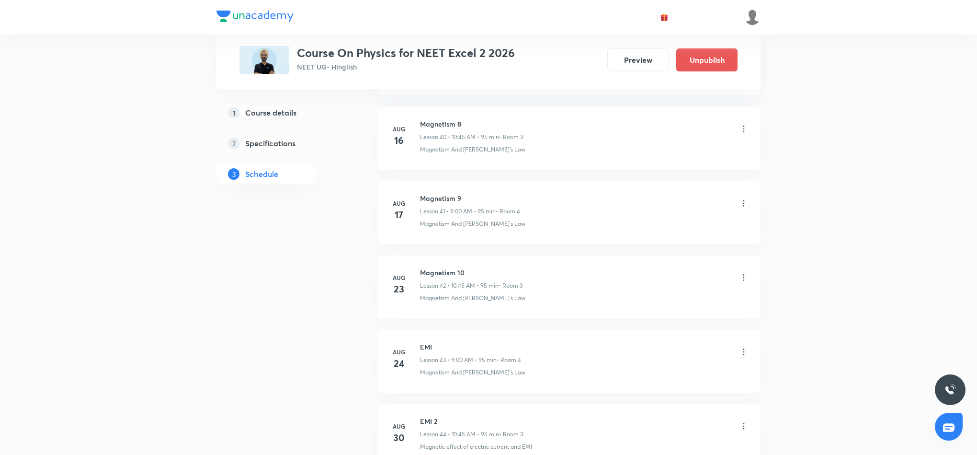
scroll to position [3603, 0]
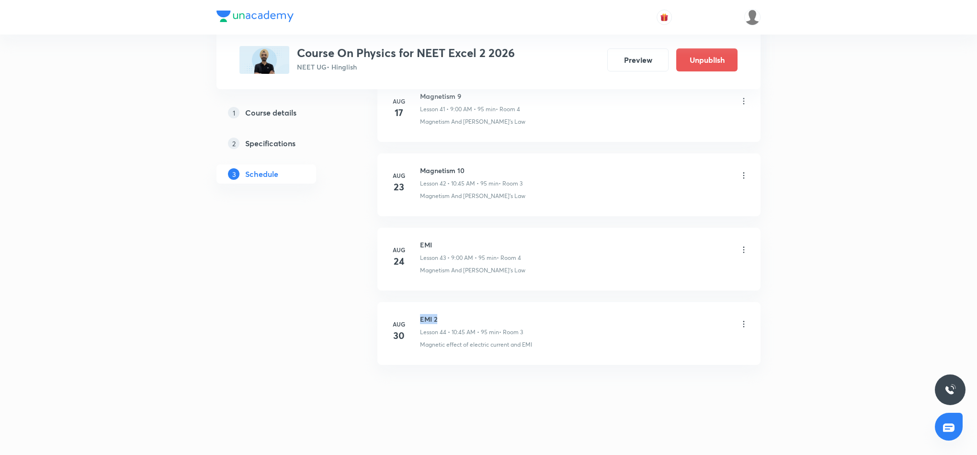
drag, startPoint x: 420, startPoint y: 317, endPoint x: 442, endPoint y: 312, distance: 22.5
click at [442, 312] on li "[DATE] EMI 2 Lesson 44 • 10:45 AM • 95 min • Room 3 Magnetic effect of electric…" at bounding box center [568, 333] width 383 height 63
copy h6 "EMI 2"
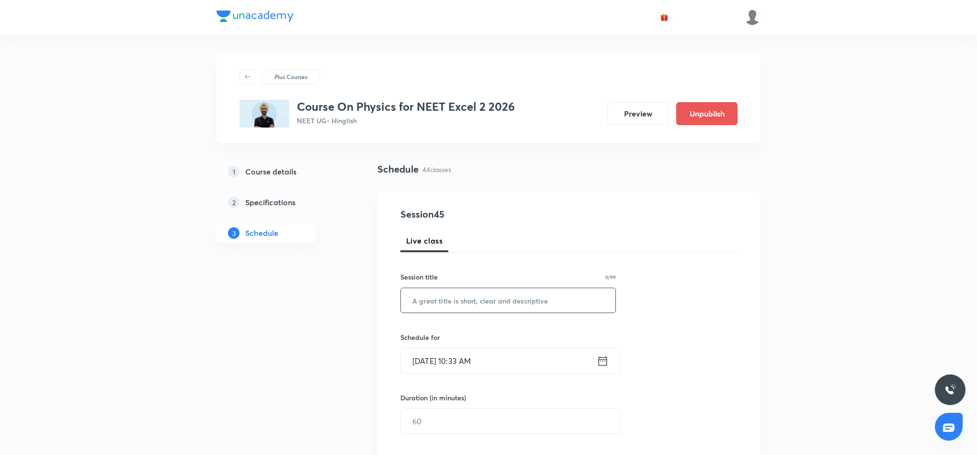
click at [487, 300] on input "text" at bounding box center [508, 300] width 215 height 24
paste input "EMI 2"
type input "EMI 3"
click at [603, 360] on icon at bounding box center [603, 360] width 9 height 10
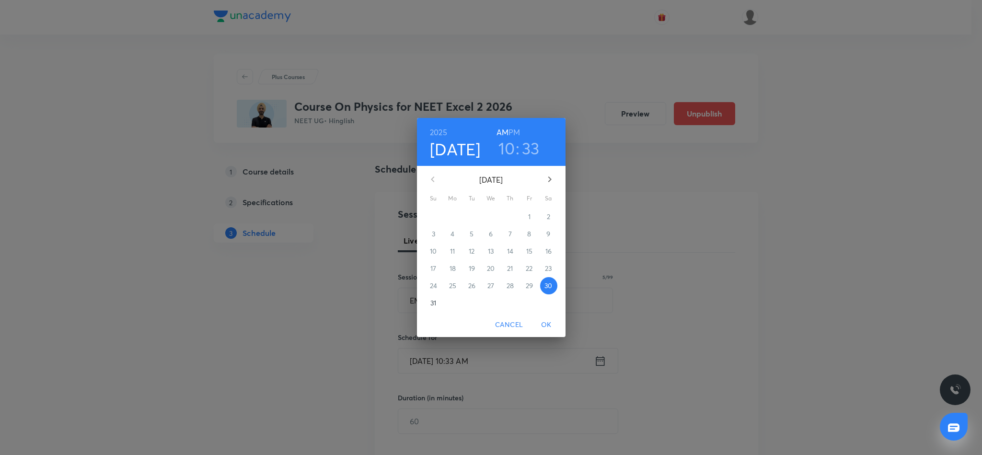
click at [509, 149] on h3 "10" at bounding box center [506, 148] width 17 height 20
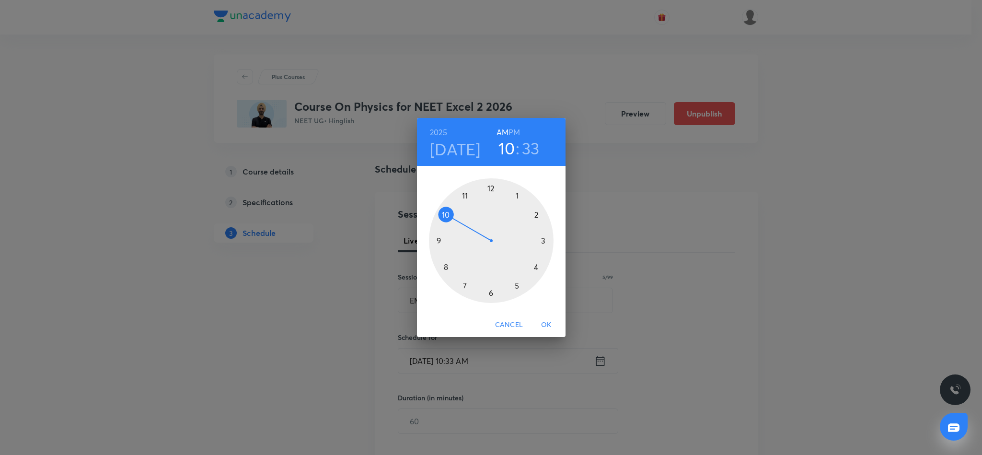
click at [445, 214] on div at bounding box center [491, 240] width 125 height 125
click at [439, 239] on div at bounding box center [491, 240] width 125 height 125
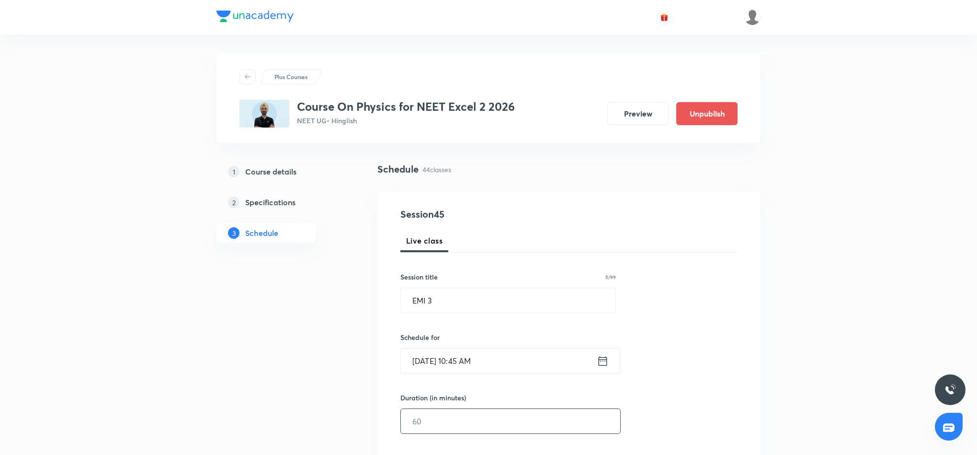
click at [492, 422] on input "text" at bounding box center [510, 421] width 219 height 24
click at [428, 420] on input "text" at bounding box center [510, 421] width 219 height 24
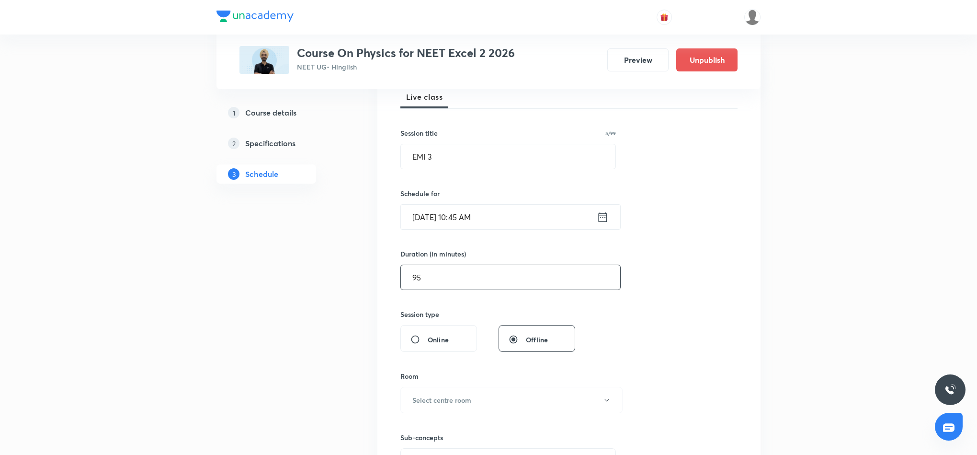
scroll to position [216, 0]
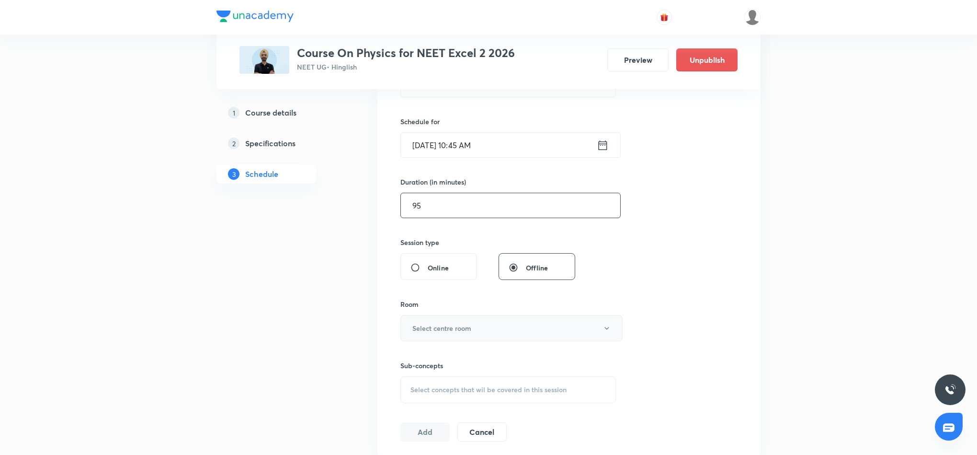
type input "95"
click at [512, 326] on button "Select centre room" at bounding box center [511, 328] width 222 height 26
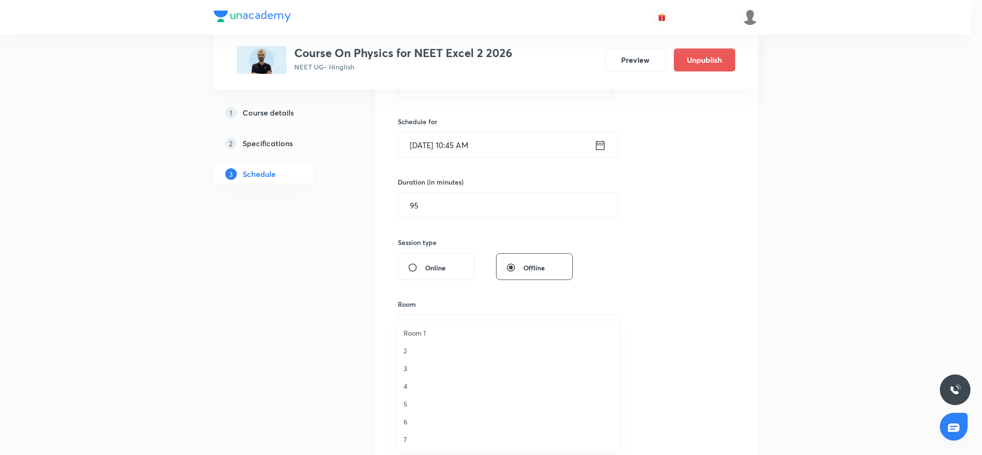
click at [407, 368] on span "3" at bounding box center [508, 368] width 210 height 10
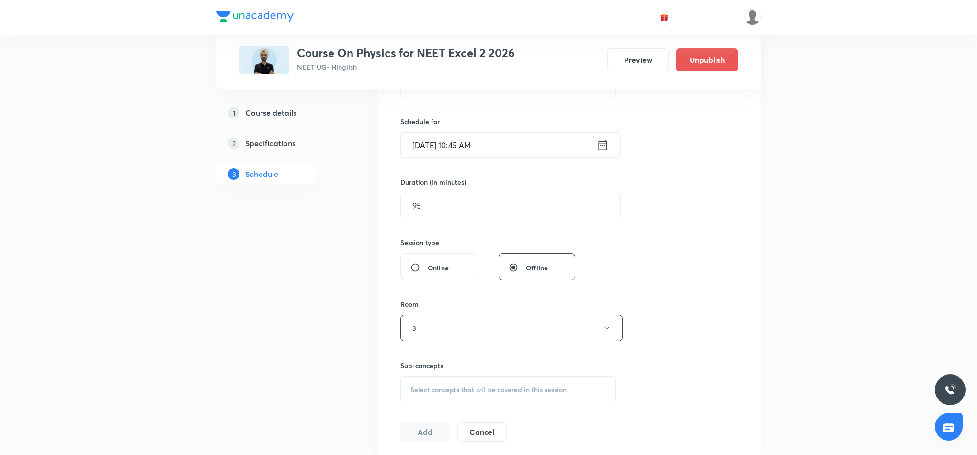
click at [453, 387] on span "Select concepts that wil be covered in this session" at bounding box center [489, 390] width 156 height 8
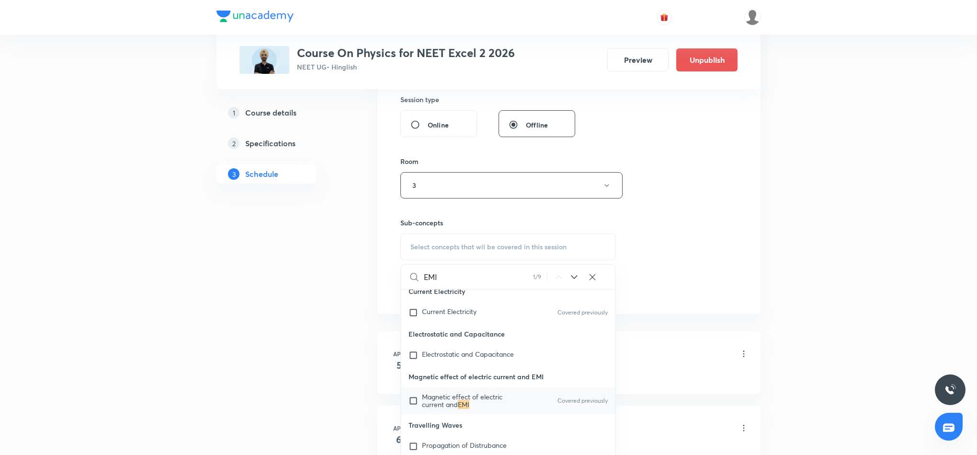
scroll to position [359, 0]
type input "EMI"
click at [447, 408] on span "Magnetic effect of electric current and" at bounding box center [462, 399] width 80 height 17
checkbox input "true"
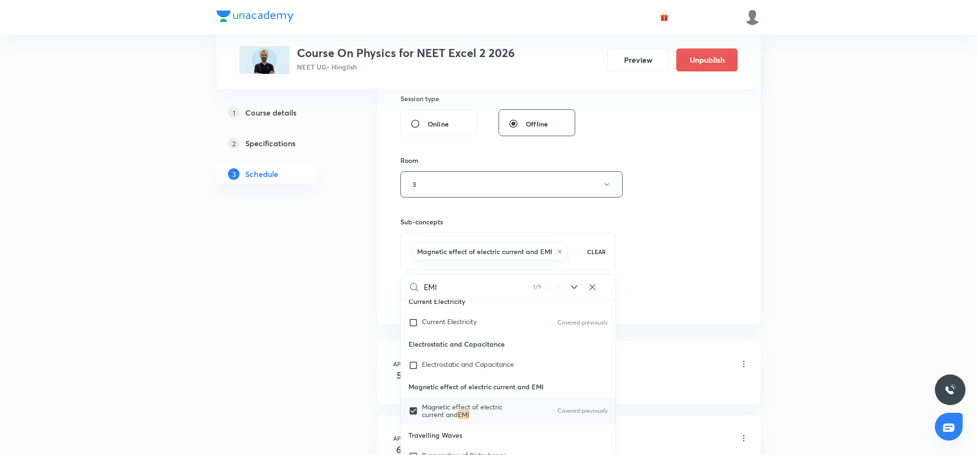
click at [697, 246] on div "Session 45 Live class Session title 5/99 EMI 3 ​ Schedule for Aug 30, 2025, 10:…" at bounding box center [568, 78] width 337 height 461
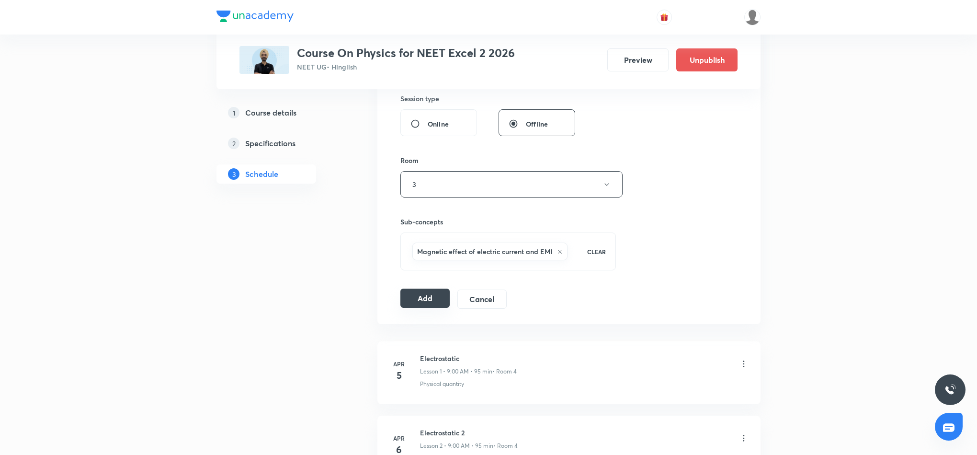
click at [429, 301] on button "Add" at bounding box center [424, 297] width 49 height 19
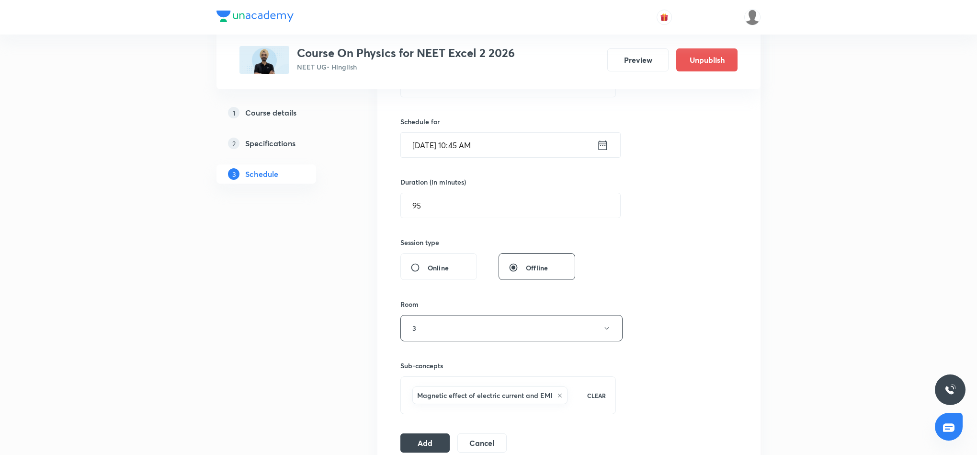
scroll to position [287, 0]
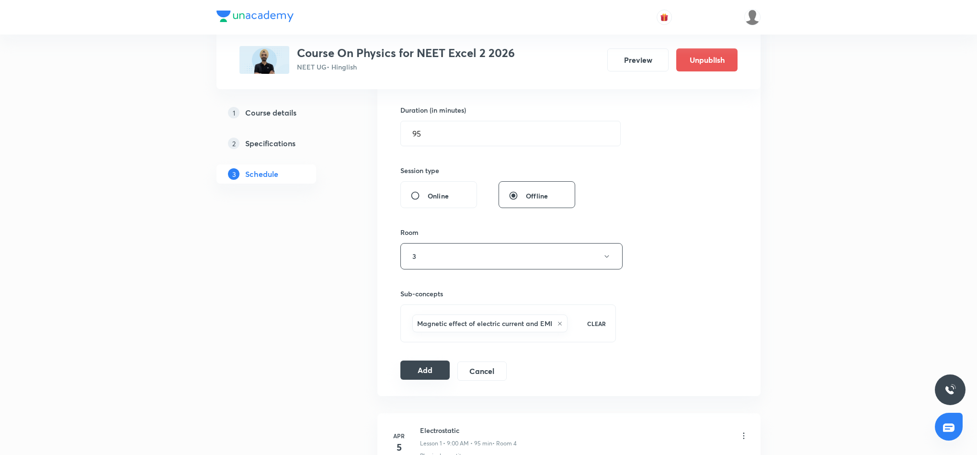
click at [420, 371] on button "Add" at bounding box center [424, 369] width 49 height 19
click at [424, 374] on button "Add" at bounding box center [424, 369] width 49 height 19
click at [417, 368] on button "Add" at bounding box center [424, 369] width 49 height 19
click at [428, 374] on button "Add" at bounding box center [424, 369] width 49 height 19
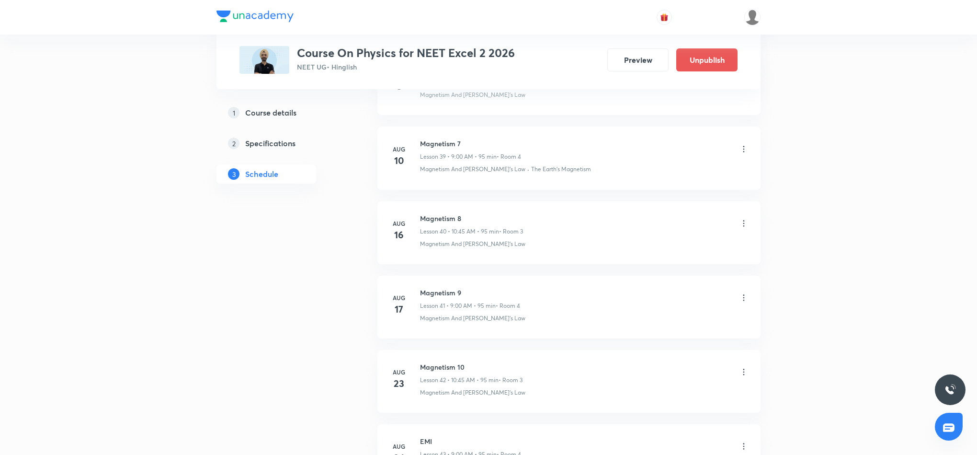
scroll to position [3615, 0]
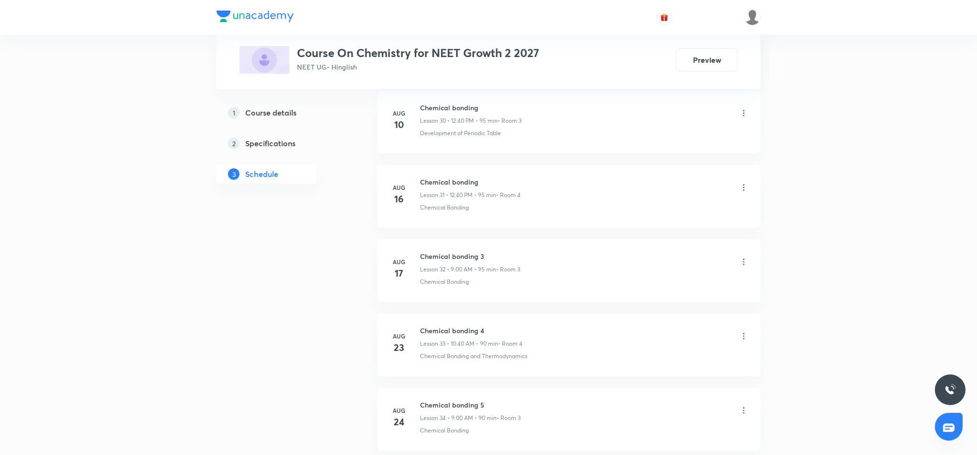
scroll to position [2856, 0]
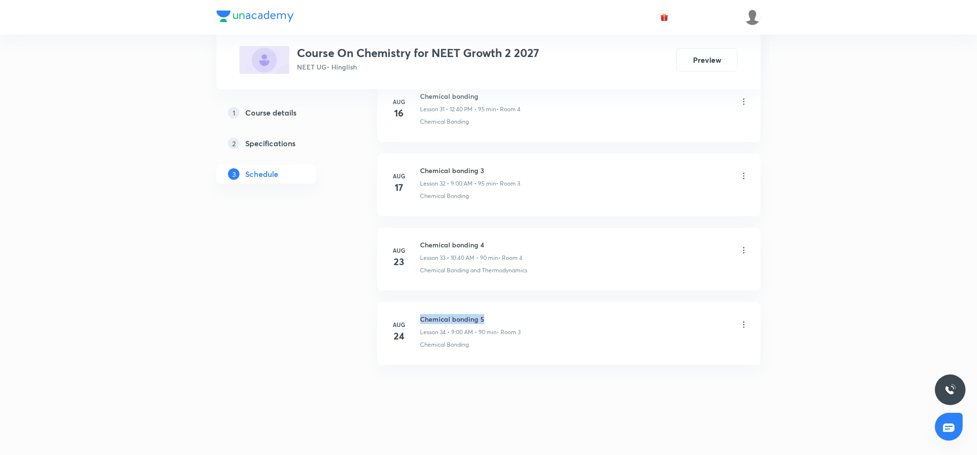
drag, startPoint x: 423, startPoint y: 319, endPoint x: 501, endPoint y: 311, distance: 78.5
click at [501, 311] on li "[DATE] Chemical bonding 5 Lesson 34 • 9:00 AM • 90 min • Room 3 Chemical Bonding" at bounding box center [568, 333] width 383 height 63
copy h6 "Chemical bonding 5"
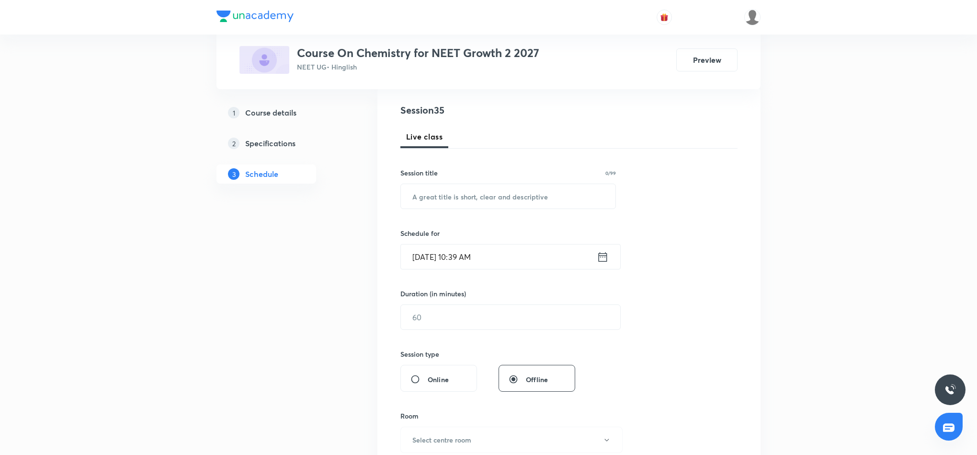
scroll to position [0, 0]
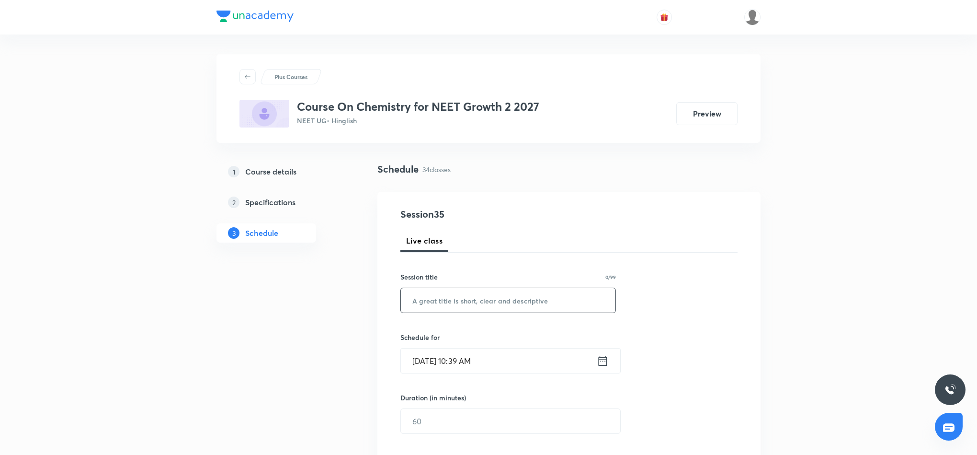
click at [481, 300] on input "text" at bounding box center [508, 300] width 215 height 24
paste input "Chemical bonding 5"
type input "Chemical bonding 6"
click at [604, 361] on icon at bounding box center [603, 360] width 12 height 13
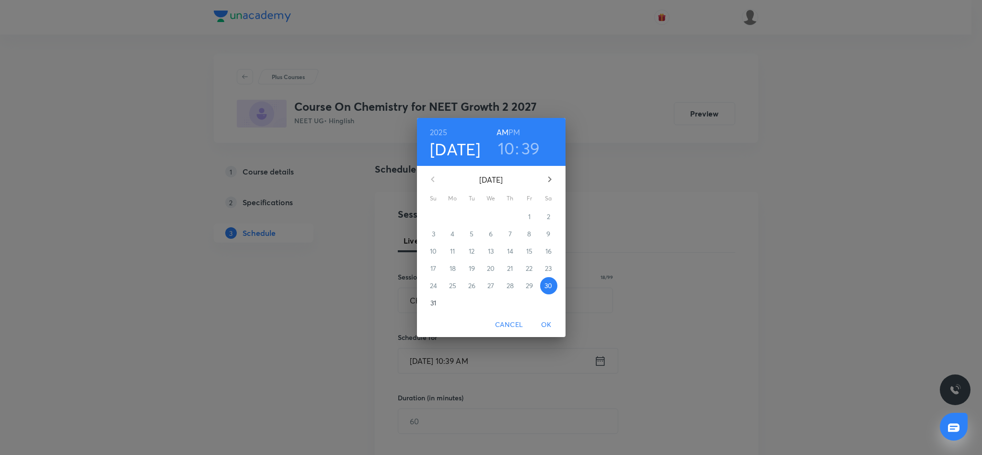
click at [507, 148] on h3 "10" at bounding box center [506, 148] width 17 height 20
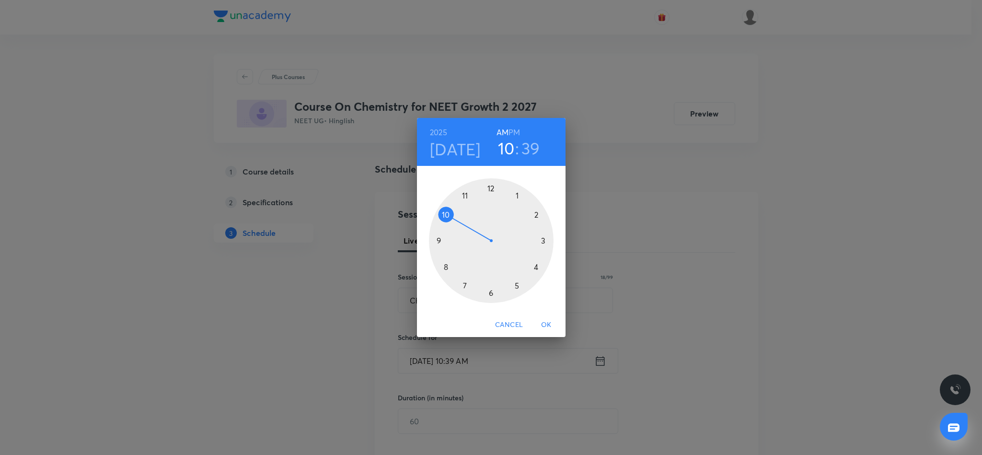
click at [445, 214] on div at bounding box center [491, 240] width 125 height 125
click at [437, 239] on div at bounding box center [491, 240] width 125 height 125
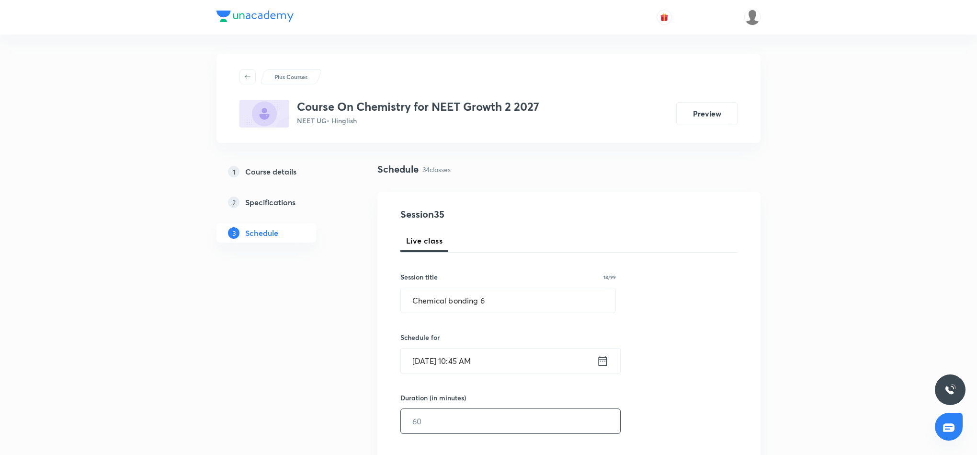
click at [520, 422] on input "text" at bounding box center [510, 421] width 219 height 24
click at [435, 414] on input "95" at bounding box center [510, 421] width 219 height 24
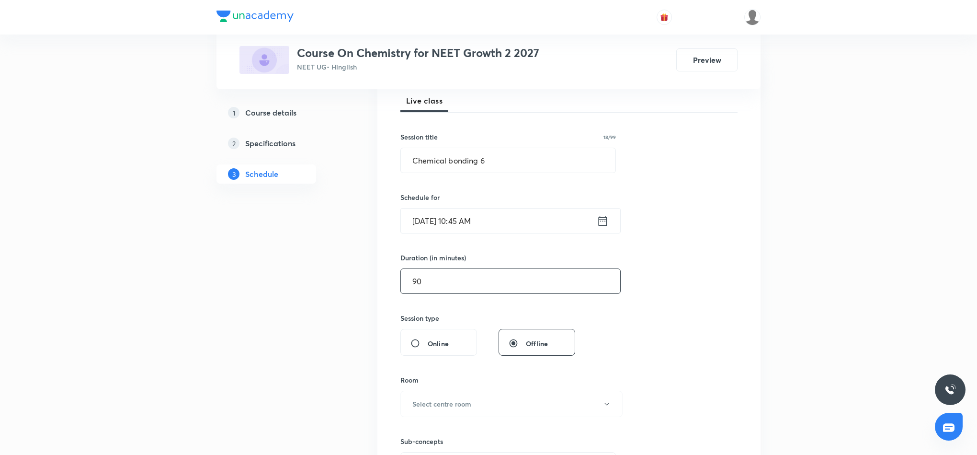
scroll to position [144, 0]
type input "90"
click at [515, 402] on button "Select centre room" at bounding box center [511, 400] width 222 height 26
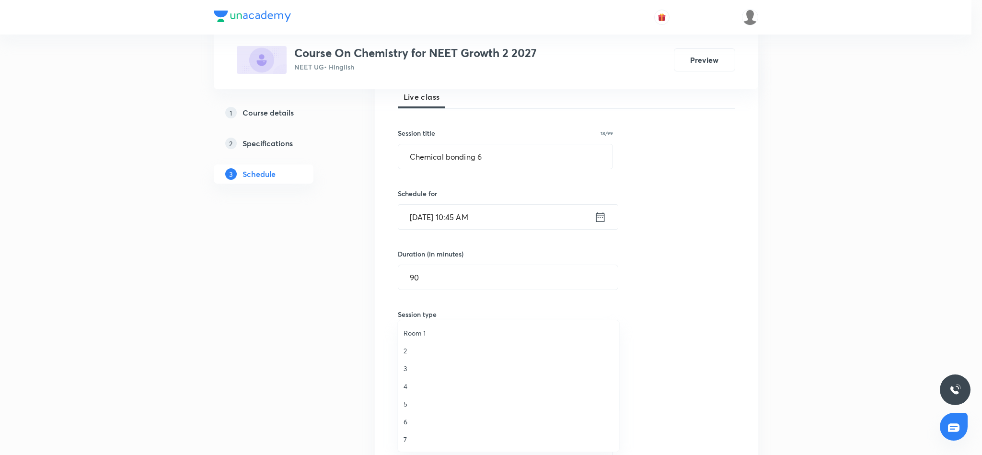
click at [407, 388] on span "4" at bounding box center [508, 386] width 210 height 10
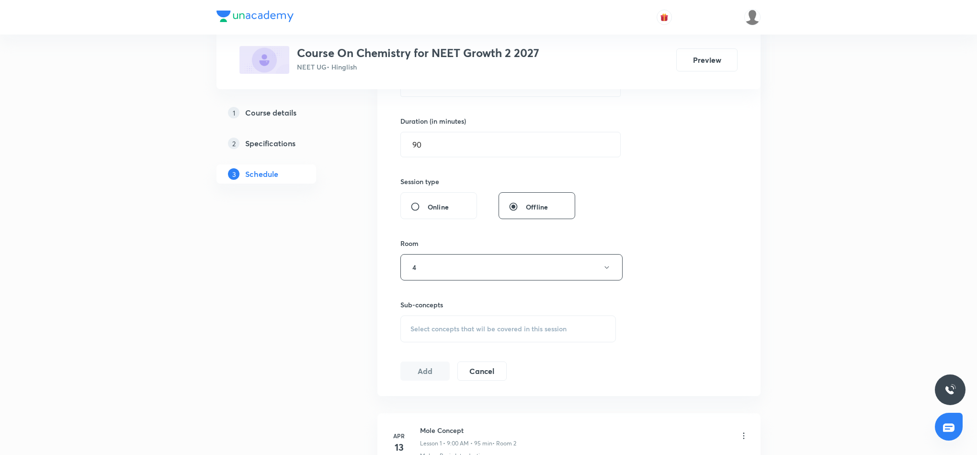
scroll to position [287, 0]
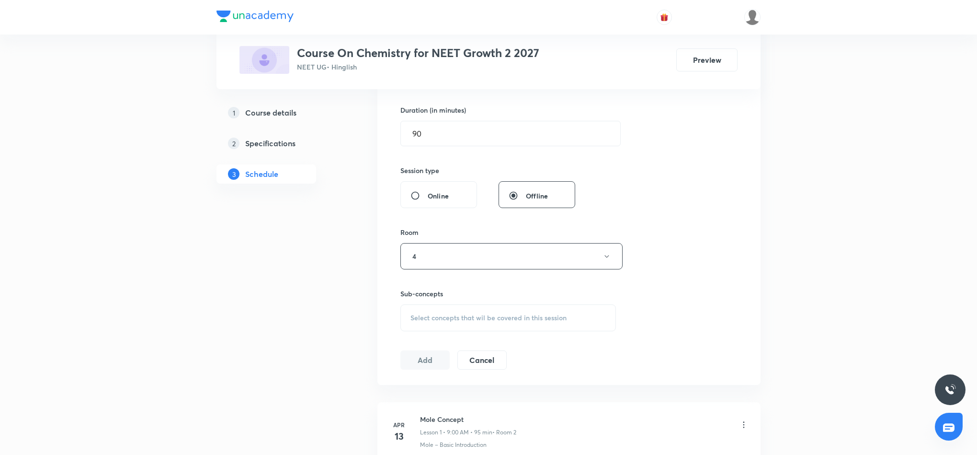
click at [461, 318] on span "Select concepts that wil be covered in this session" at bounding box center [489, 318] width 156 height 8
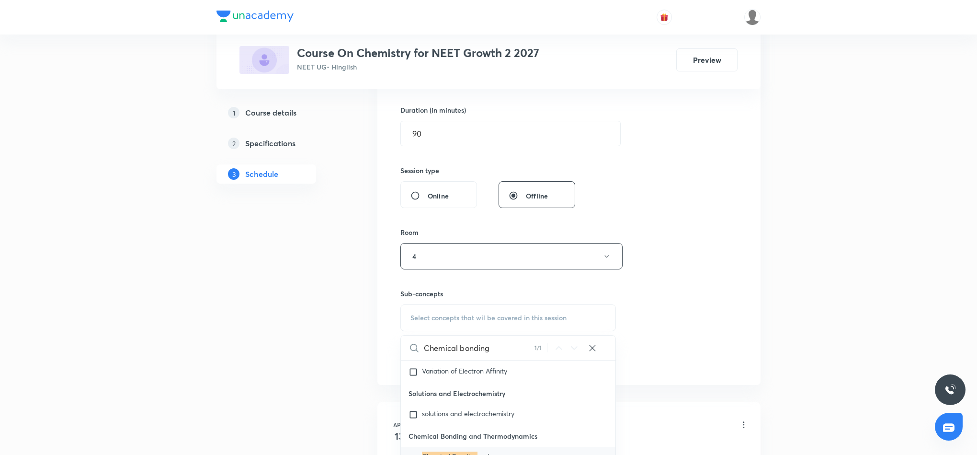
scroll to position [359, 0]
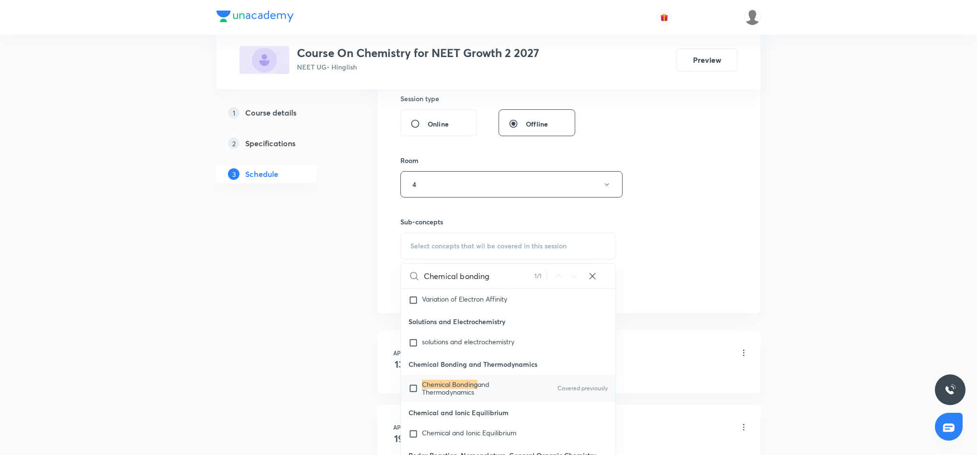
type input "Chemical bonding"
click at [476, 396] on p "Chemical Bonding and Thermodynamics" at bounding box center [470, 387] width 97 height 15
checkbox input "true"
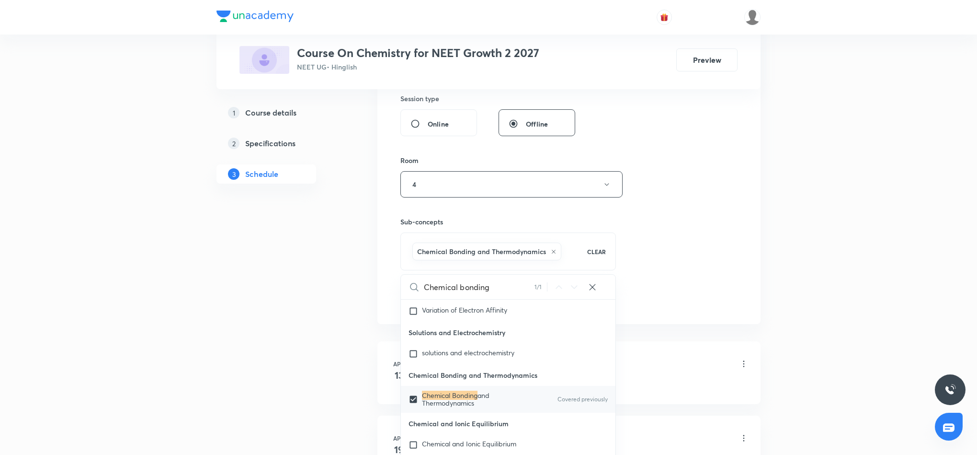
click at [672, 262] on div "Session 35 Live class Session title 18/99 Chemical bonding 6 ​ Schedule for [DA…" at bounding box center [568, 78] width 337 height 461
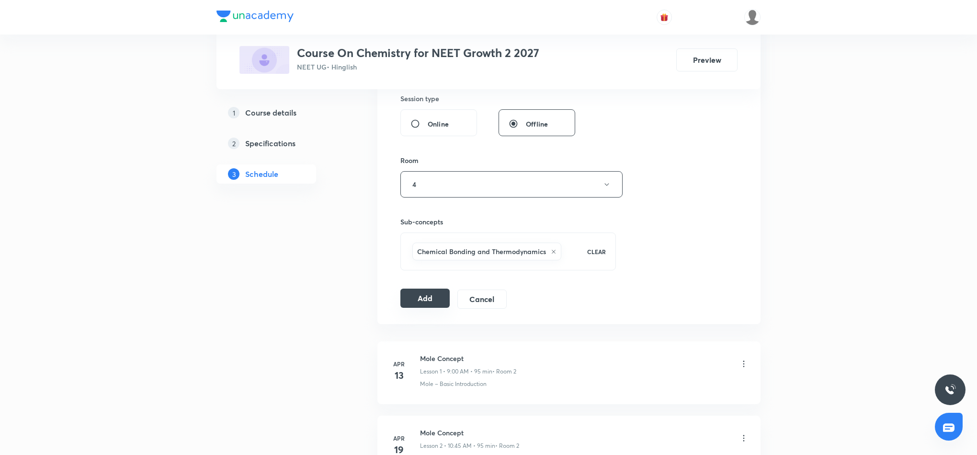
click at [421, 301] on button "Add" at bounding box center [424, 297] width 49 height 19
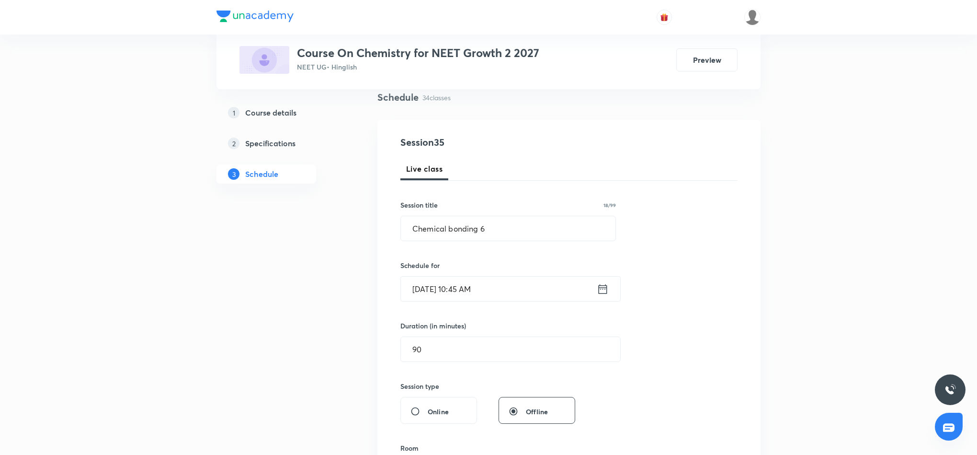
scroll to position [0, 0]
